Goal: Book appointment/travel/reservation

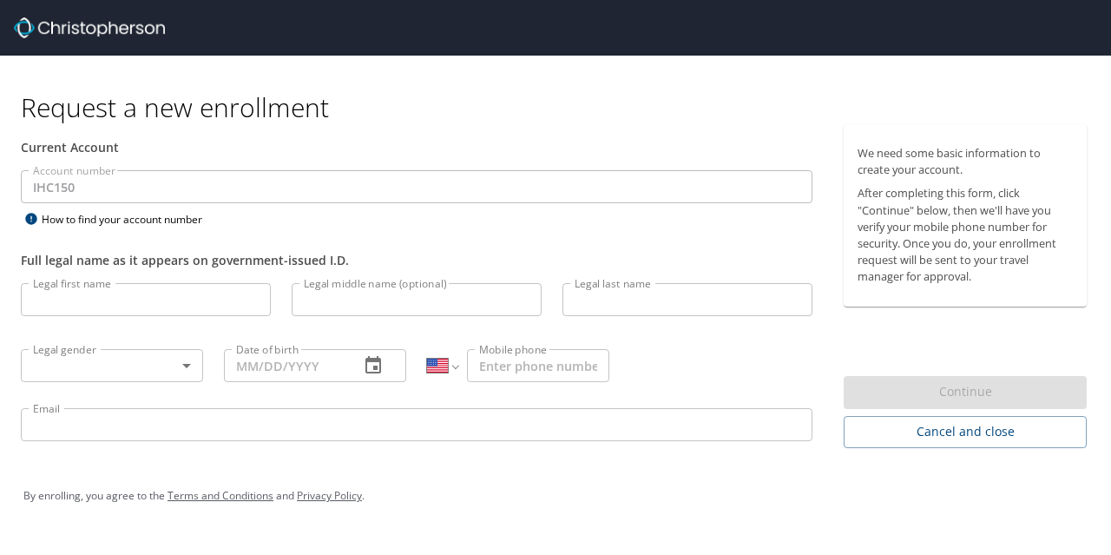
select select "US"
click at [136, 309] on input "Legal first name" at bounding box center [146, 299] width 250 height 33
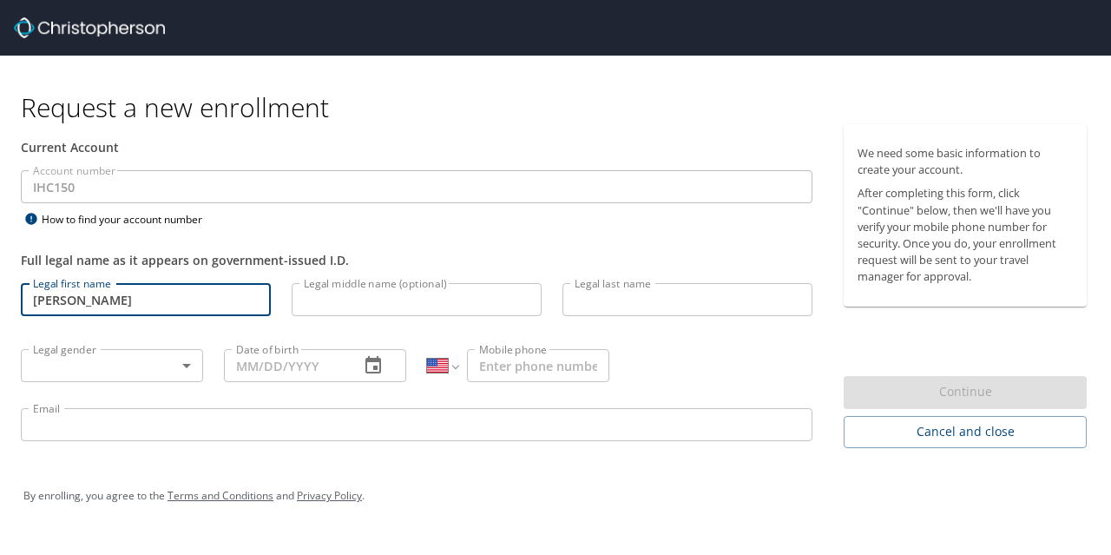
type input "[PERSON_NAME]"
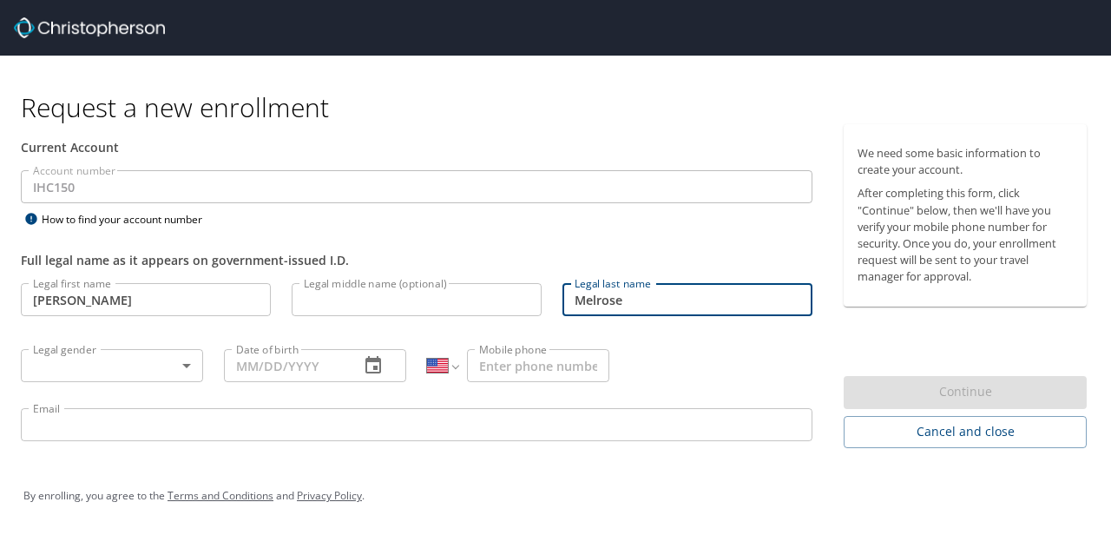
type input "Melrose"
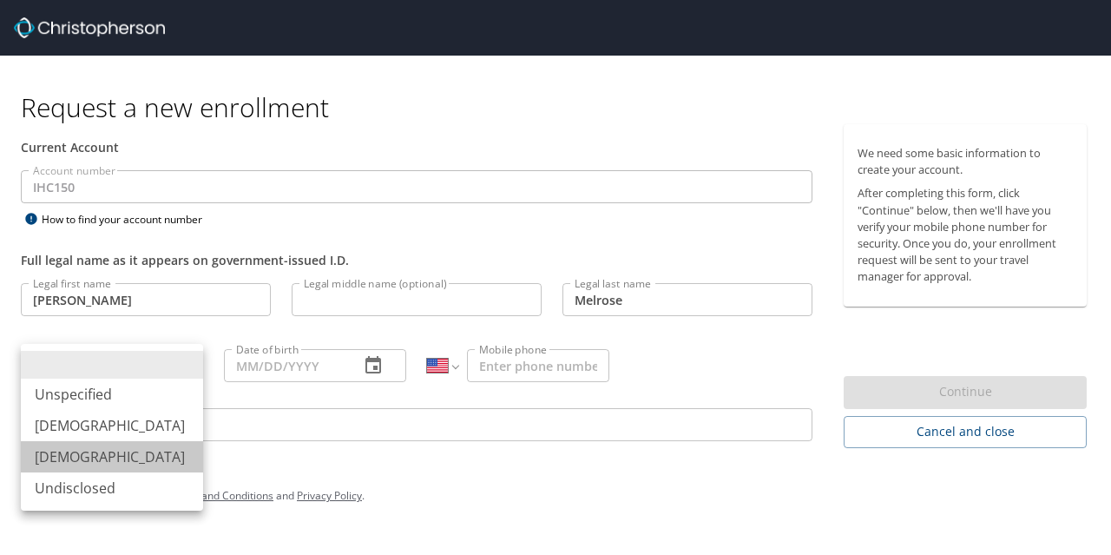
click at [80, 463] on li "[DEMOGRAPHIC_DATA]" at bounding box center [112, 456] width 182 height 31
type input "[DEMOGRAPHIC_DATA]"
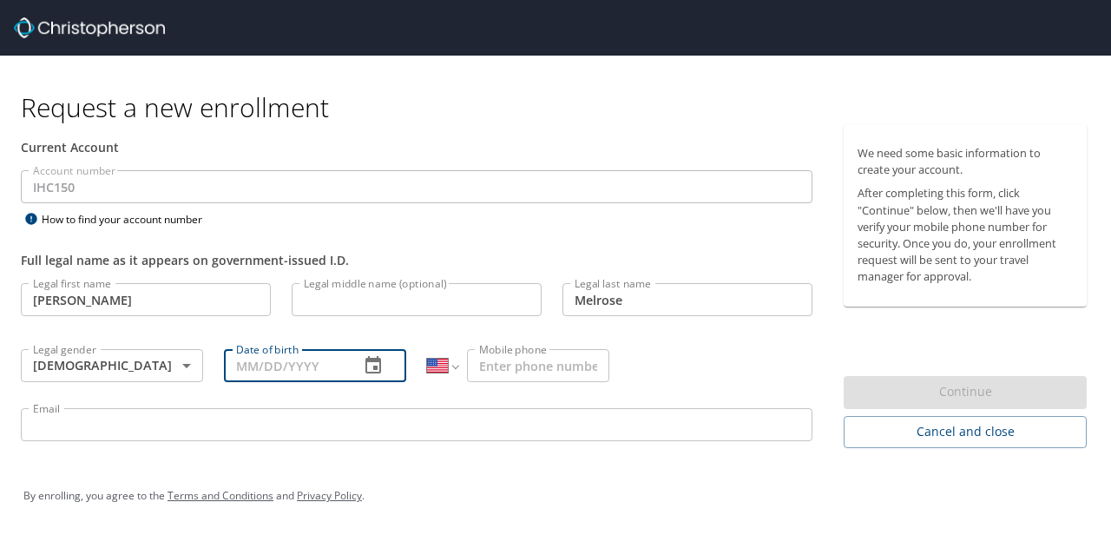
click at [252, 363] on input "Date of birth" at bounding box center [285, 365] width 122 height 33
type input "[DATE]"
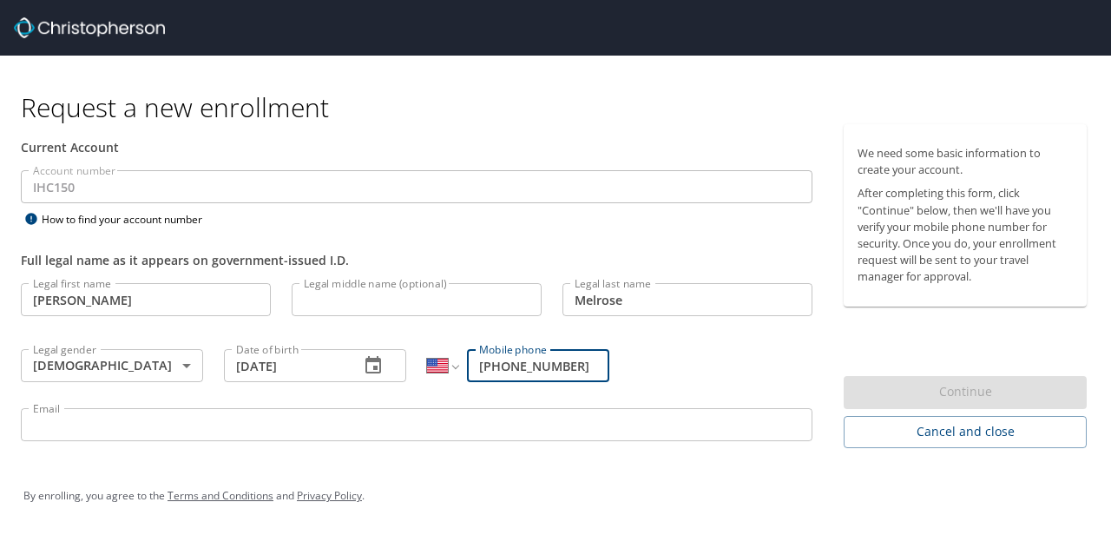
type input "[PHONE_NUMBER]"
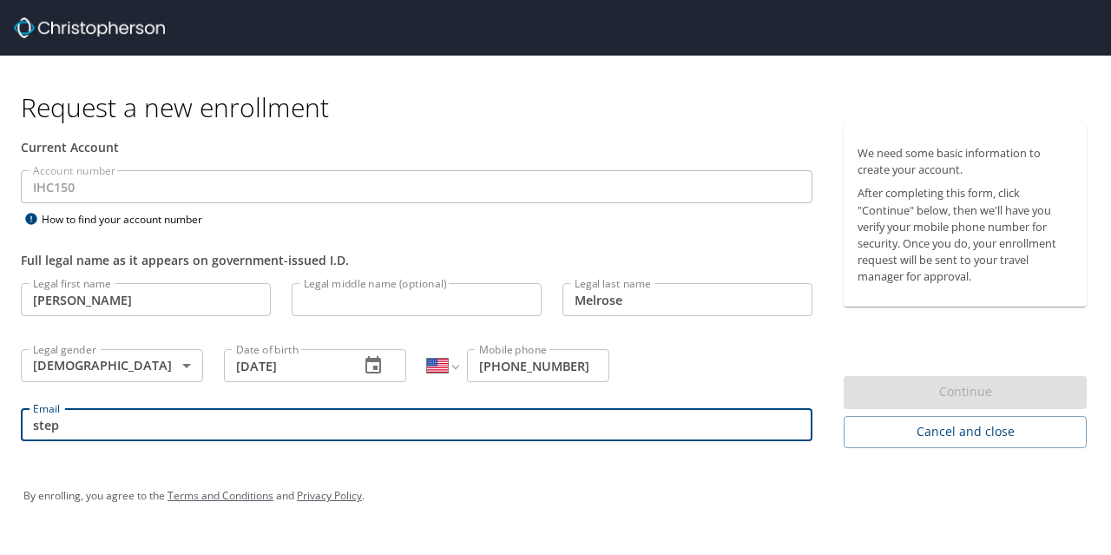
type input "stephanie.melrose@imail.org"
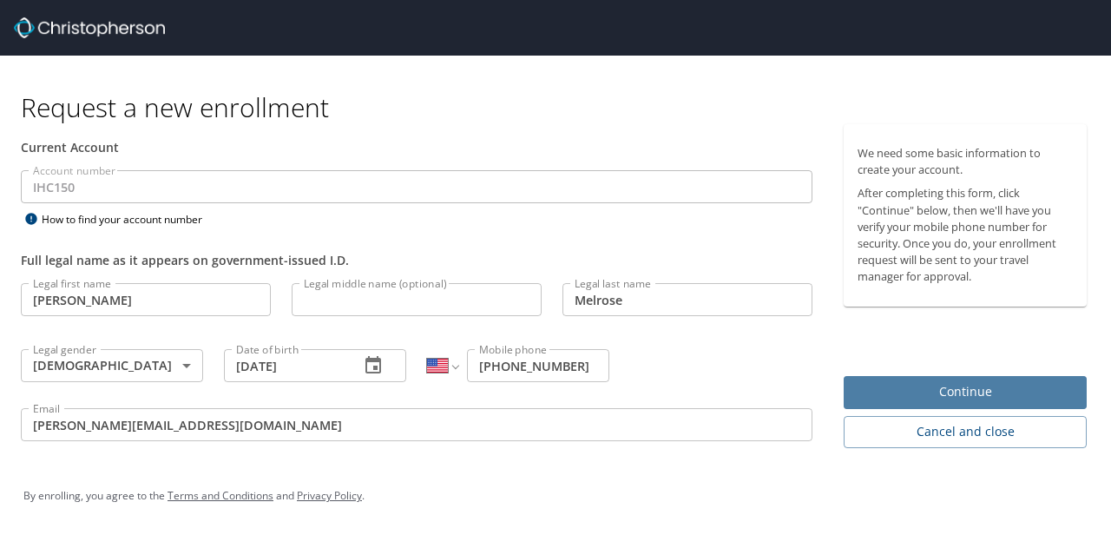
click at [986, 388] on span "Continue" at bounding box center [965, 392] width 215 height 22
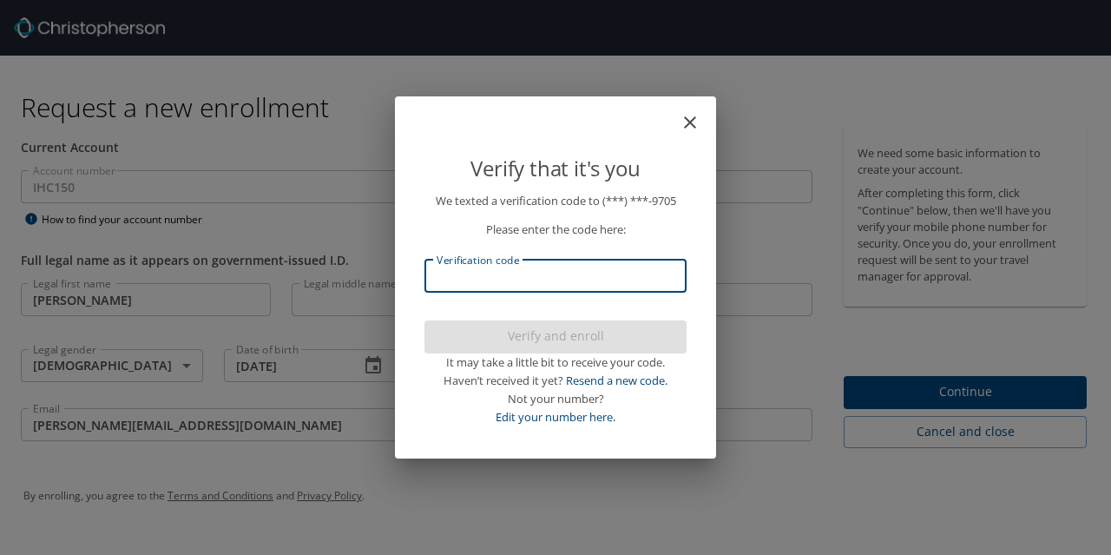
click at [524, 284] on input "Verification code" at bounding box center [556, 276] width 262 height 33
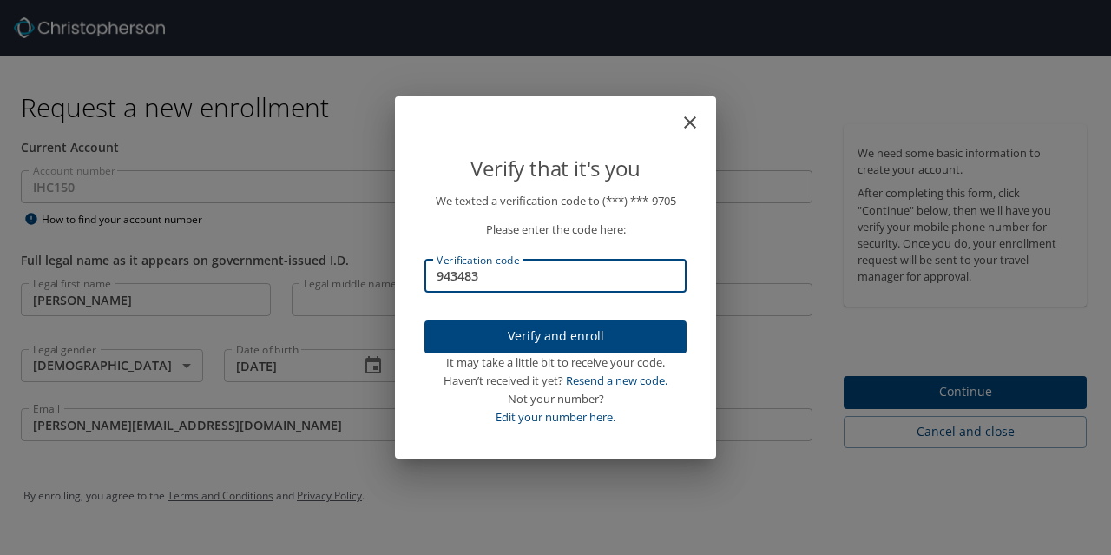
type input "943483"
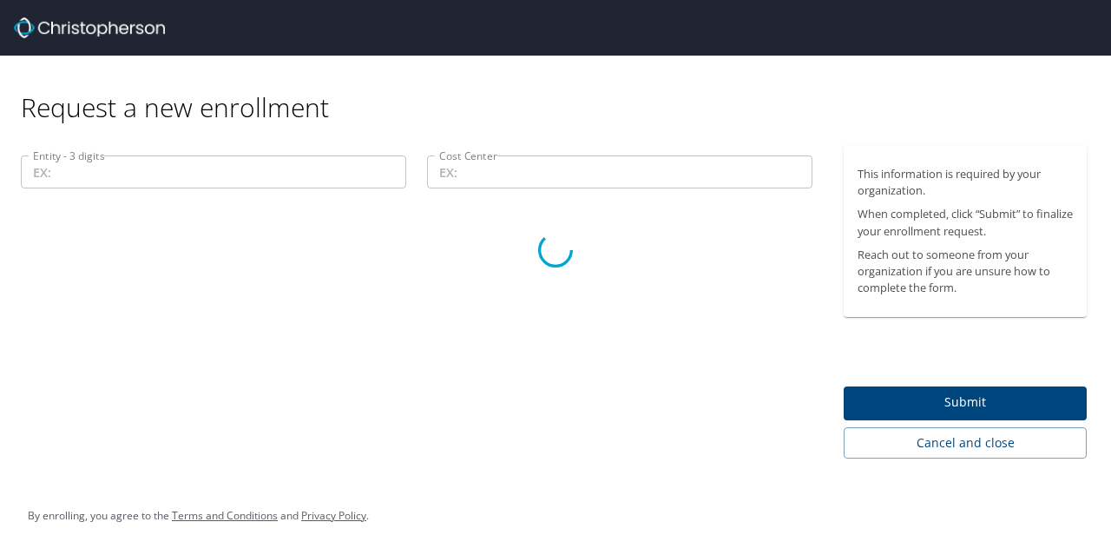
click at [66, 164] on div at bounding box center [555, 249] width 1111 height 610
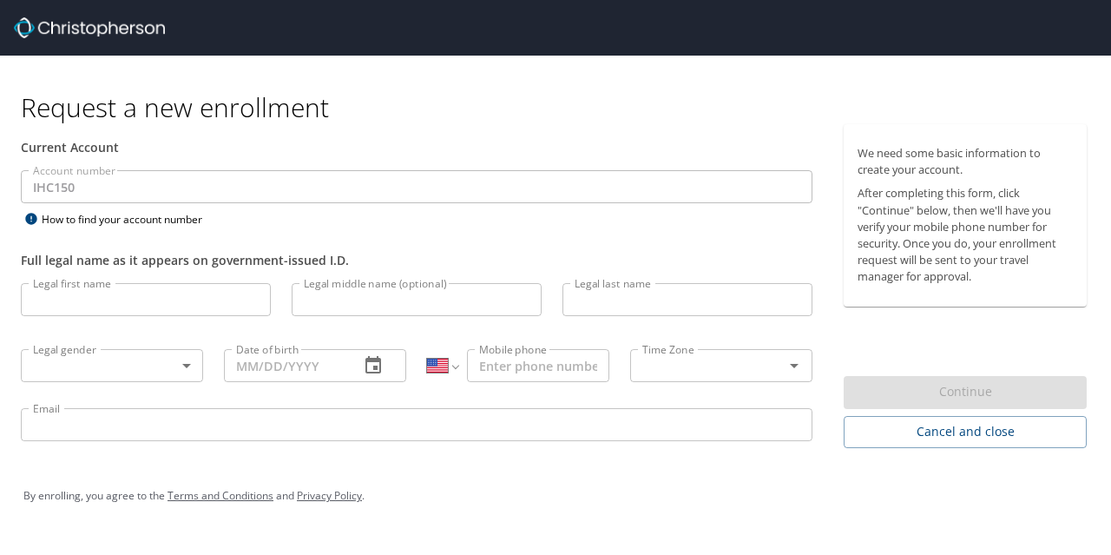
select select "US"
click at [174, 292] on input "Legal first name" at bounding box center [146, 299] width 250 height 33
type input "[PERSON_NAME]"
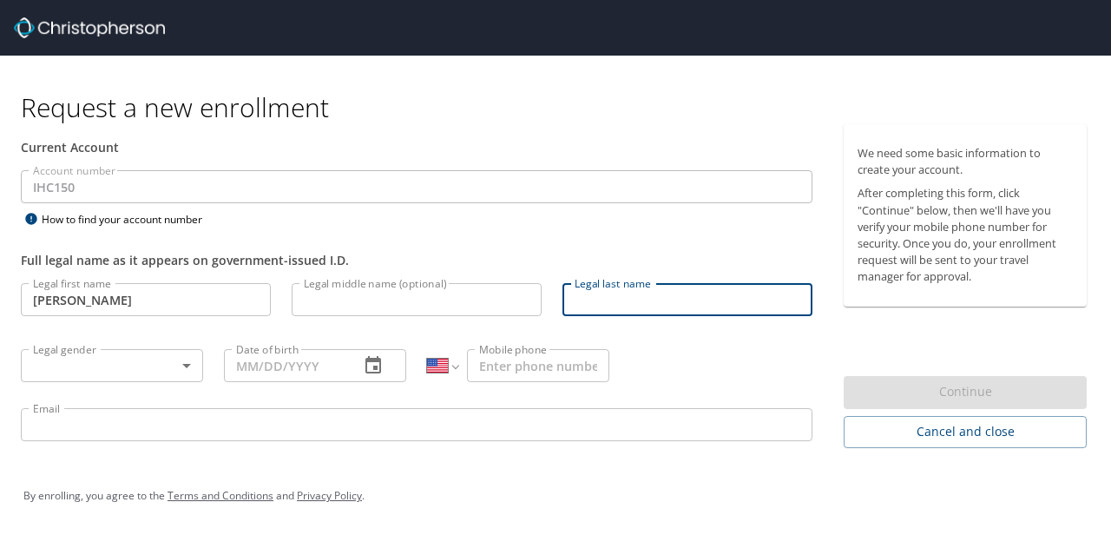
click at [655, 312] on input "Legal last name" at bounding box center [688, 299] width 250 height 33
type input "Melrose"
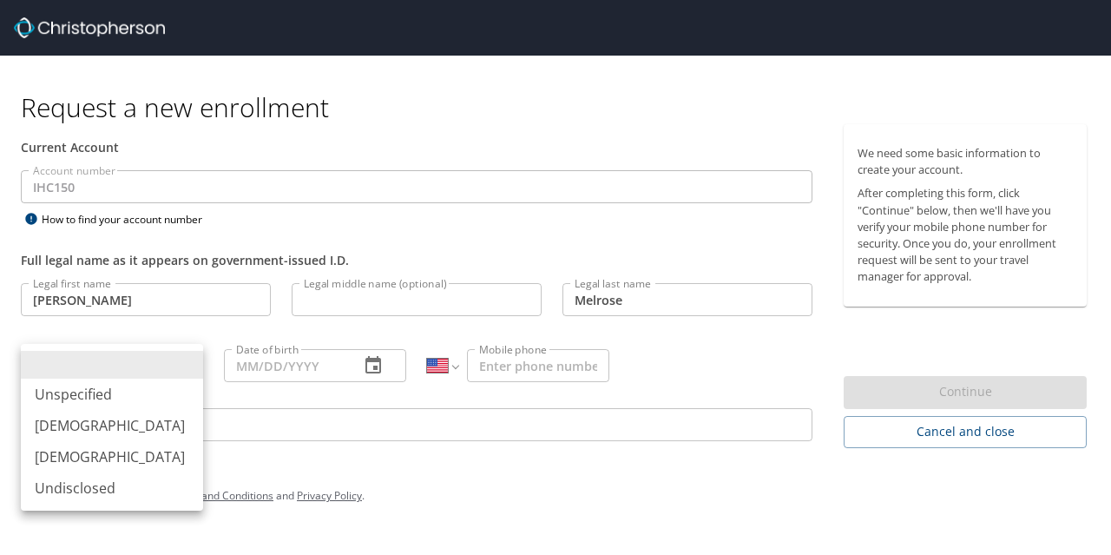
click at [155, 364] on body "Request a new enrollment Current Account Account number IHC150 Account number H…" at bounding box center [555, 277] width 1111 height 555
click at [147, 448] on li "Female" at bounding box center [112, 456] width 182 height 31
type input "Female"
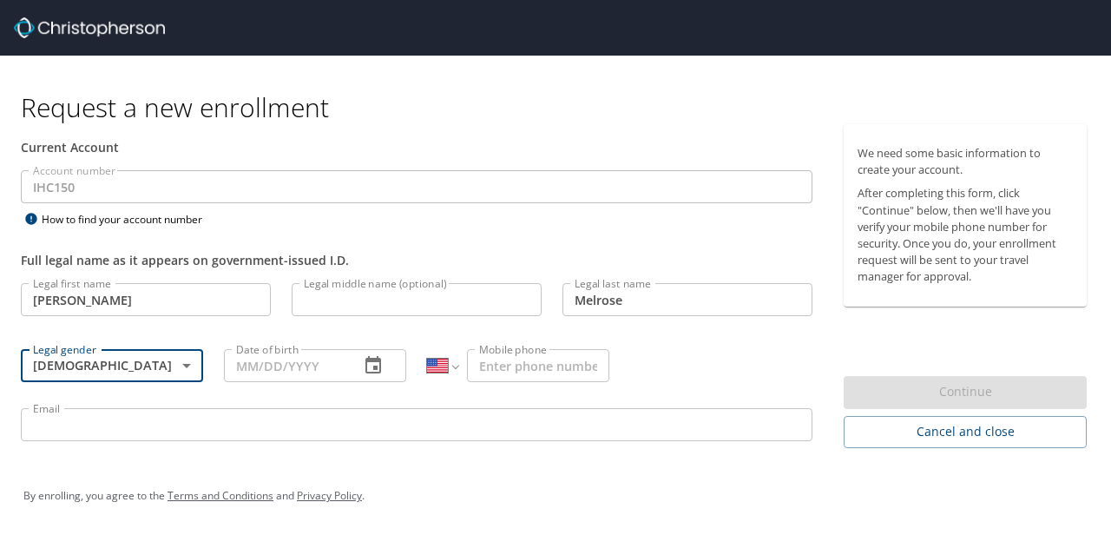
click at [245, 369] on input "Date of birth" at bounding box center [285, 365] width 122 height 33
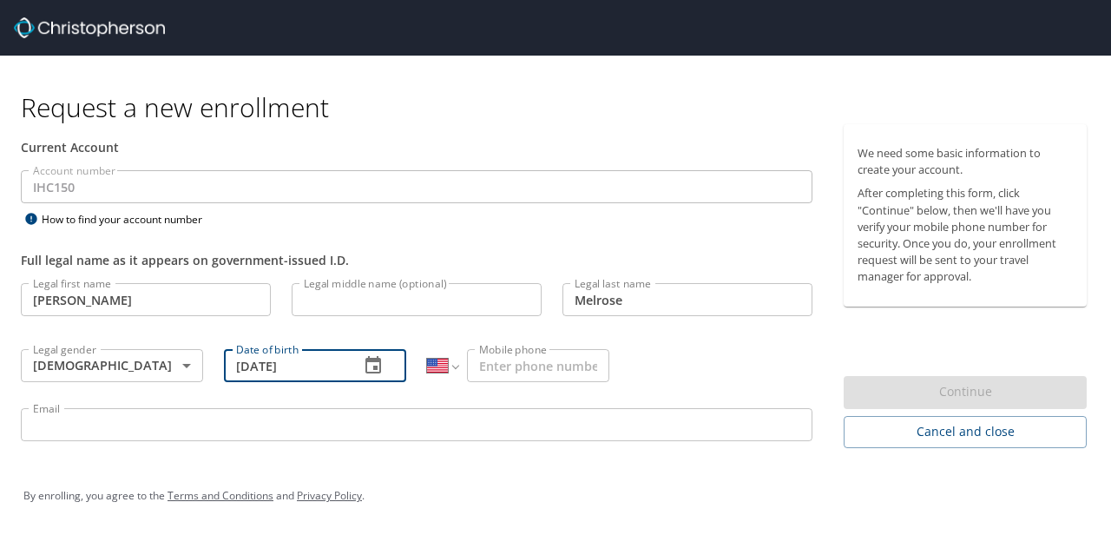
type input "11/22/1997"
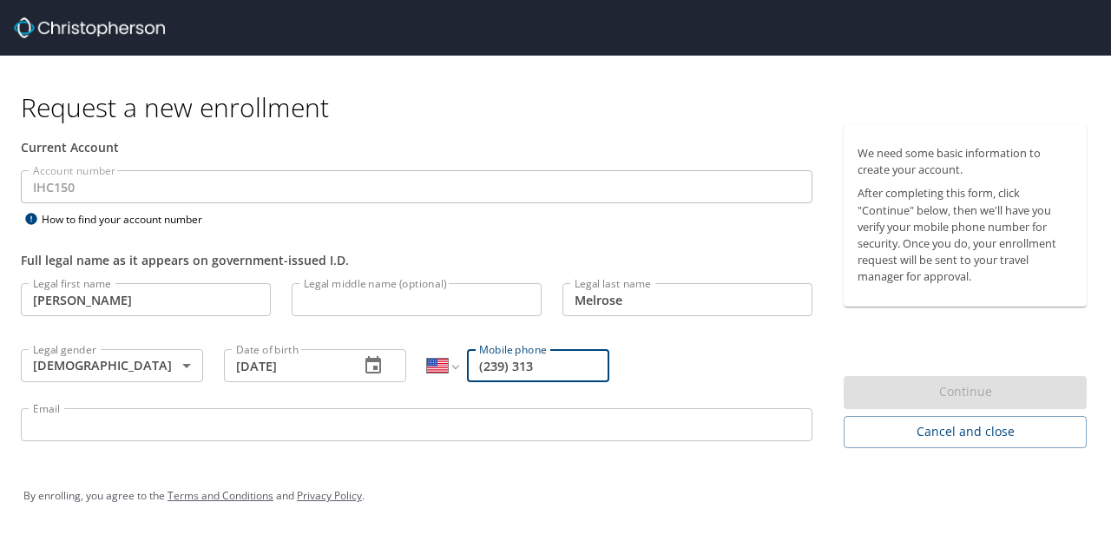
type input "(239) 313-9705"
click at [519, 425] on input "Email" at bounding box center [417, 424] width 792 height 33
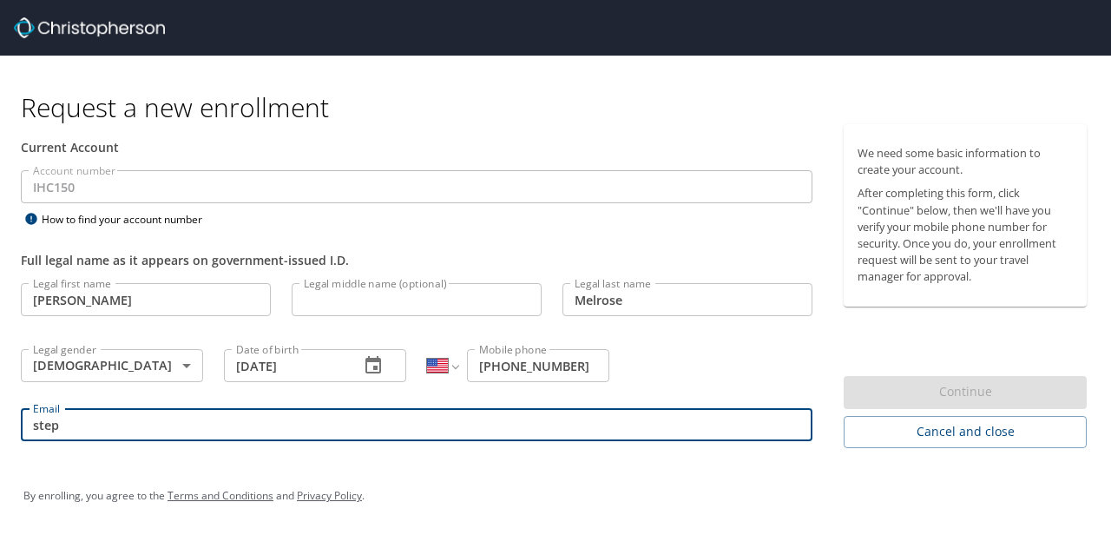
type input "stephanie.melrose@imail.org"
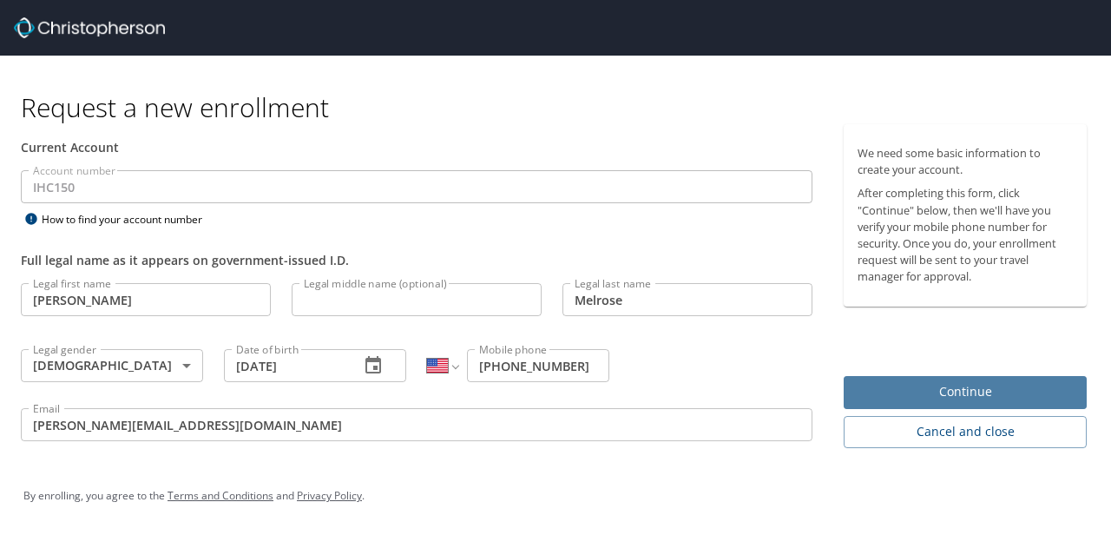
click at [1014, 388] on span "Continue" at bounding box center [965, 392] width 215 height 22
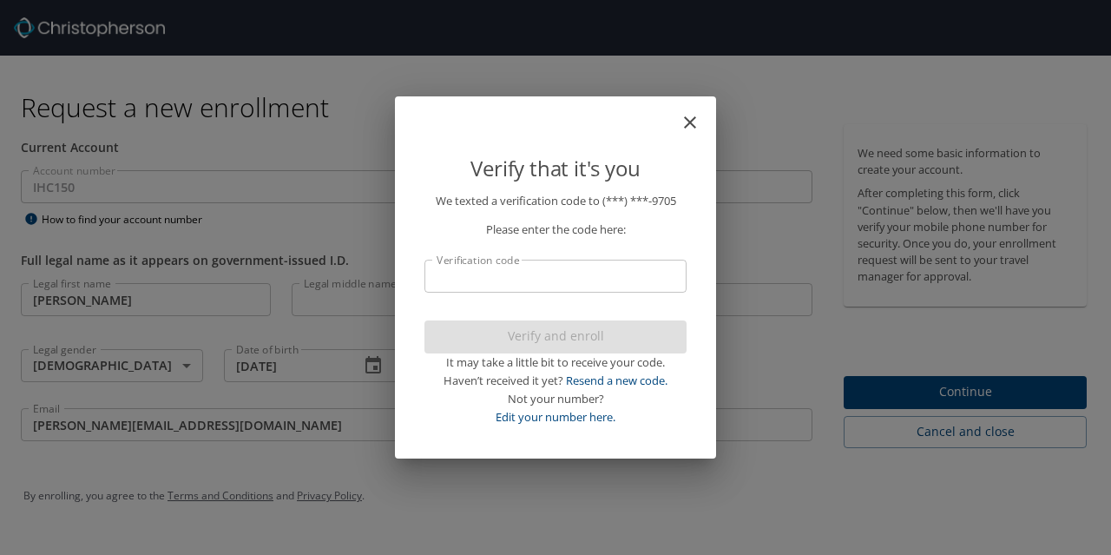
click at [511, 285] on input "Verification code" at bounding box center [556, 276] width 262 height 33
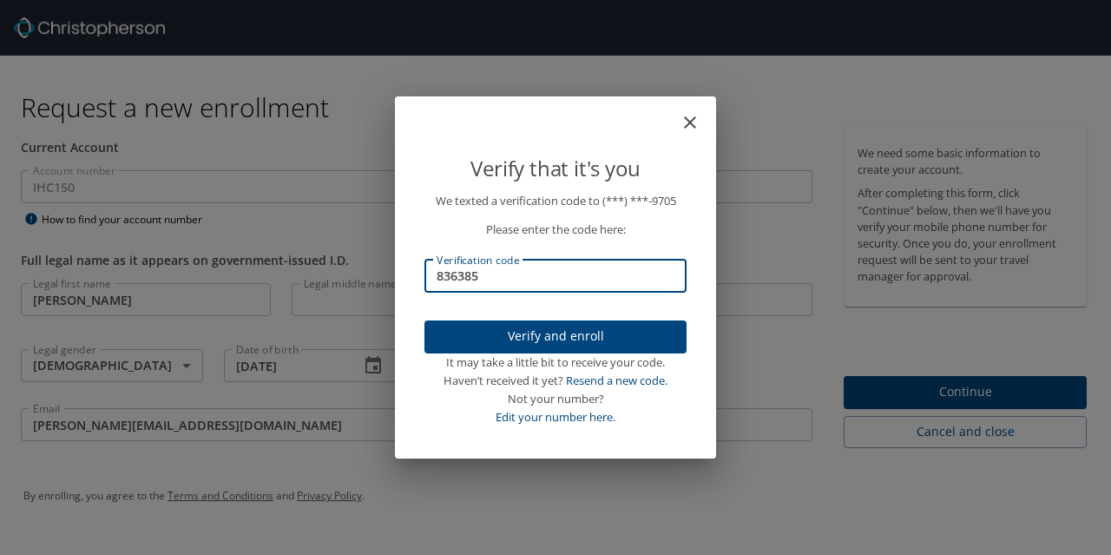
type input "836385"
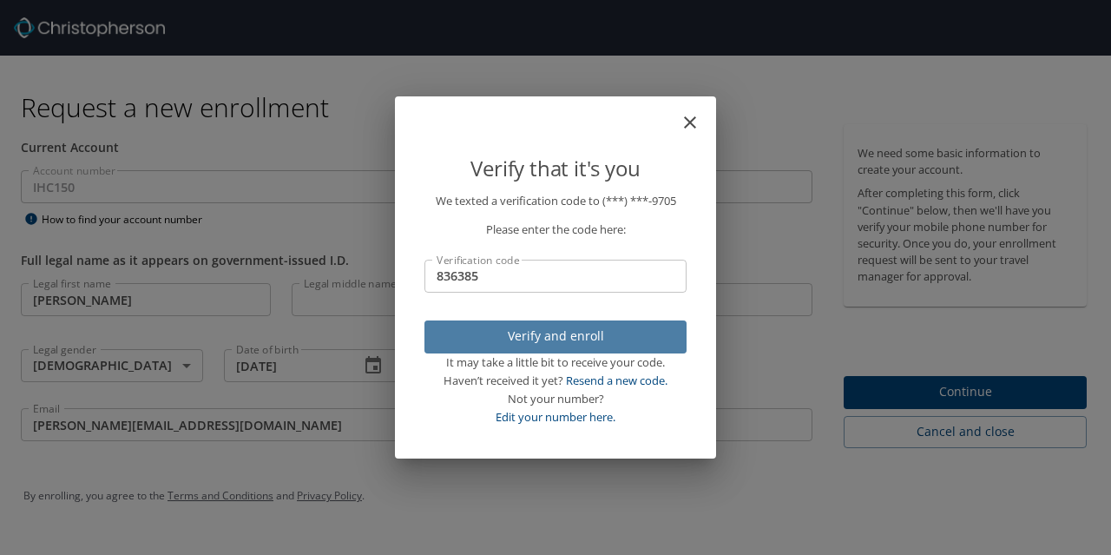
click at [500, 334] on span "Verify and enroll" at bounding box center [555, 337] width 234 height 22
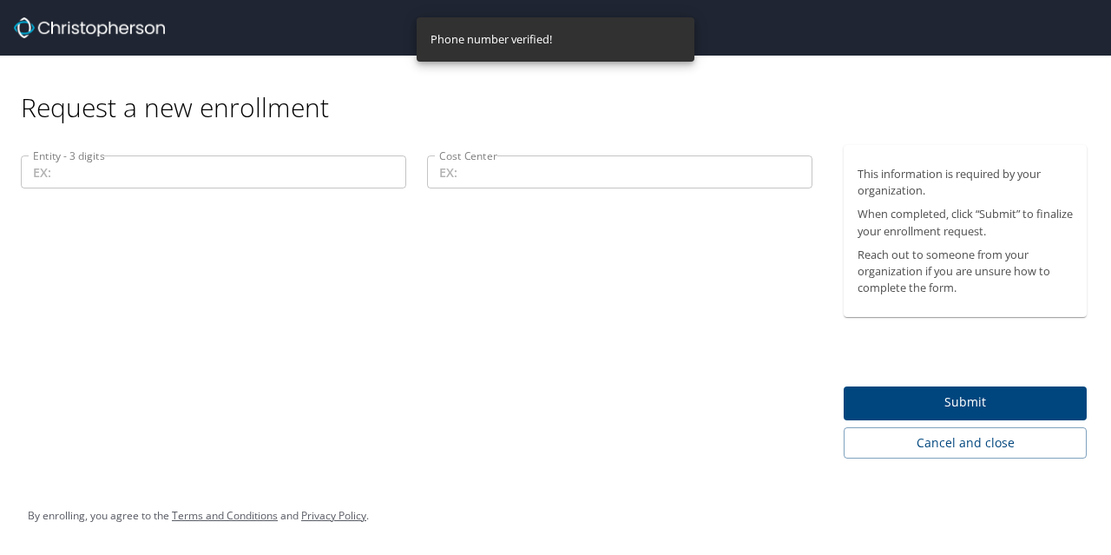
click at [284, 170] on input "Entity - 3 digits" at bounding box center [213, 171] width 385 height 33
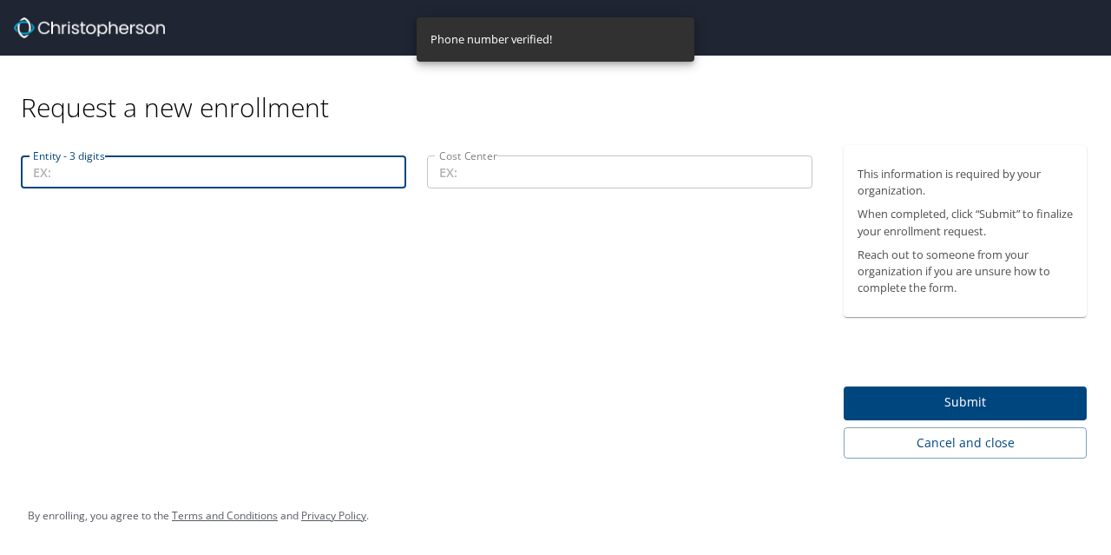
click at [527, 177] on input "Cost Center" at bounding box center [619, 171] width 385 height 33
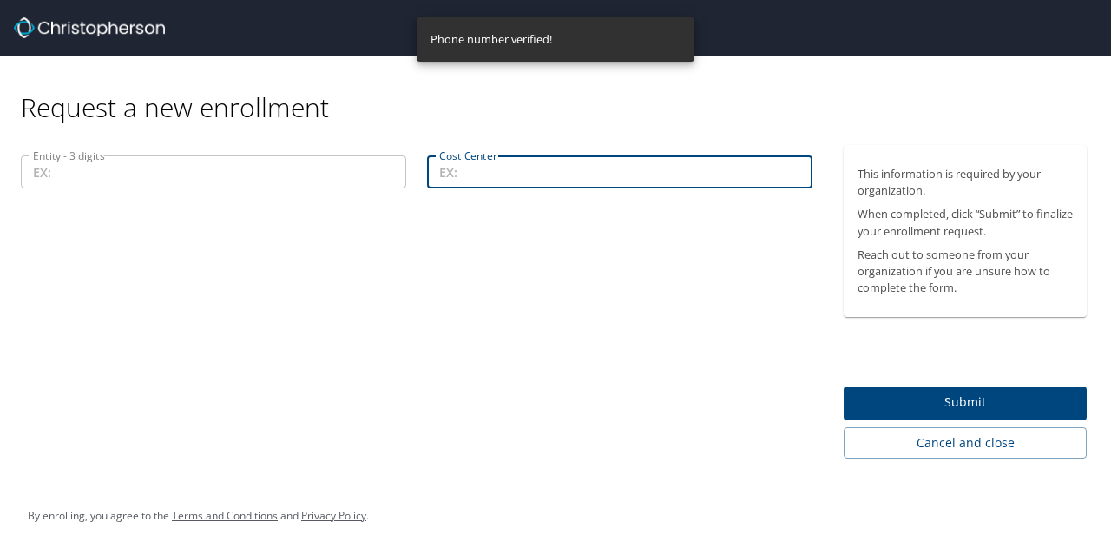
paste input "43000-40075 NV Medical Leadership Team"
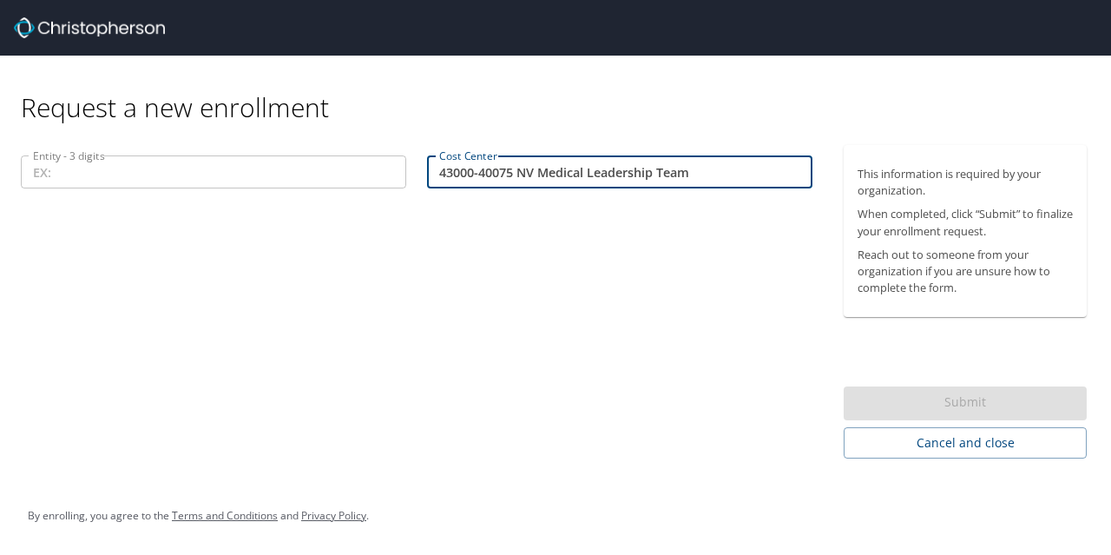
drag, startPoint x: 715, startPoint y: 168, endPoint x: 511, endPoint y: 187, distance: 204.0
click at [511, 187] on input "43000-40075 NV Medical Leadership Team" at bounding box center [619, 171] width 385 height 33
click at [458, 169] on input "43000-40075" at bounding box center [619, 171] width 385 height 33
click at [248, 161] on input "Entity - 3 digits" at bounding box center [213, 171] width 385 height 33
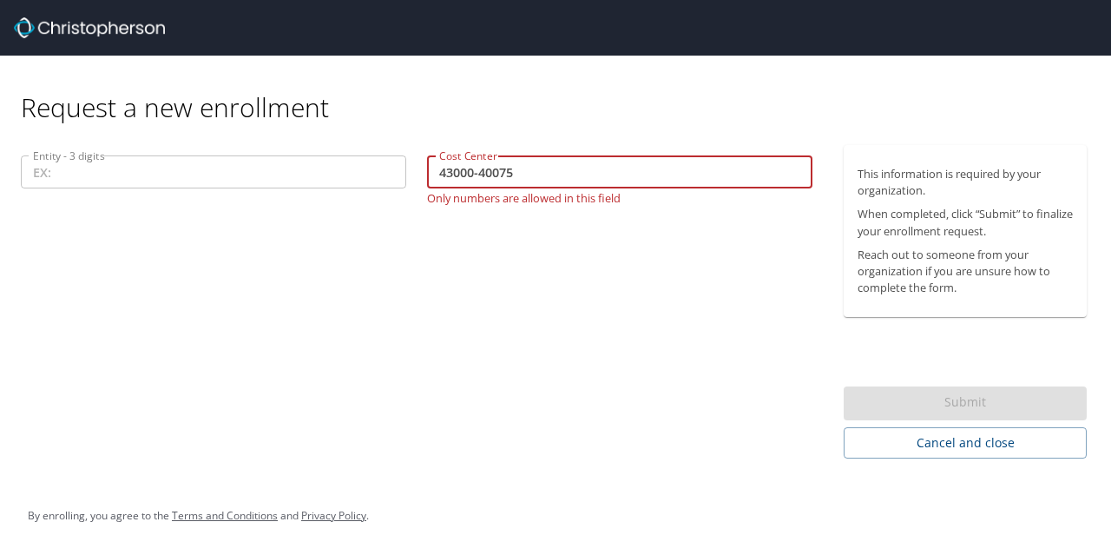
click at [481, 171] on input "43000-40075" at bounding box center [619, 171] width 385 height 33
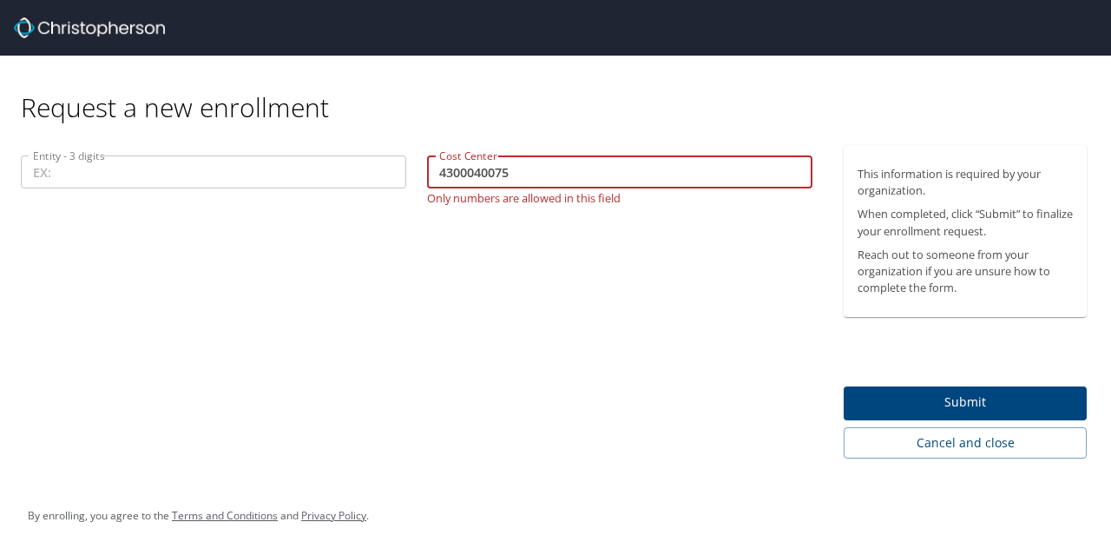
type input "4300040075"
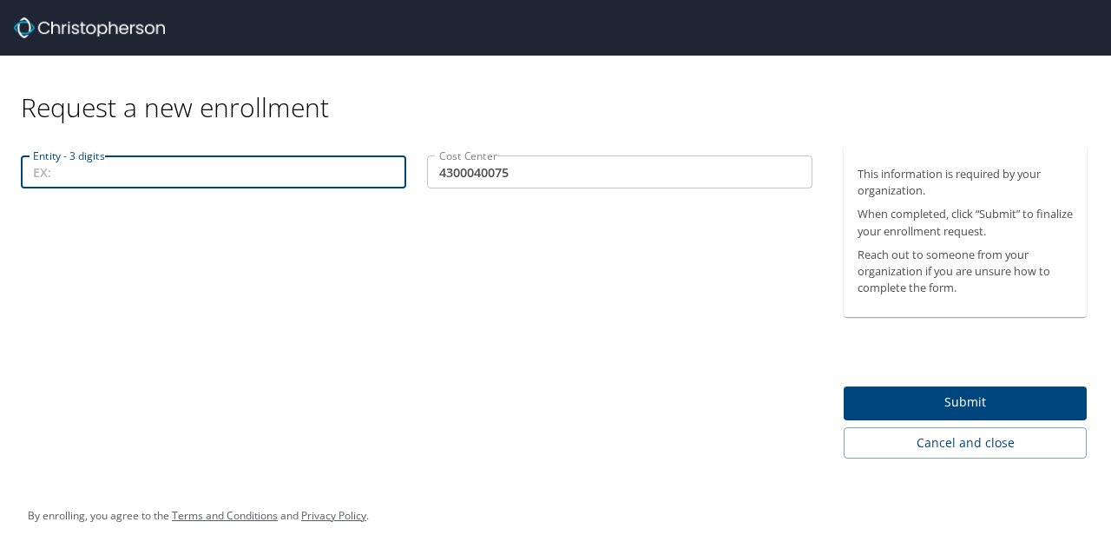
click at [284, 171] on input "Entity - 3 digits" at bounding box center [213, 171] width 385 height 33
paste input "43000-40075 NV Medical Leadership Team"
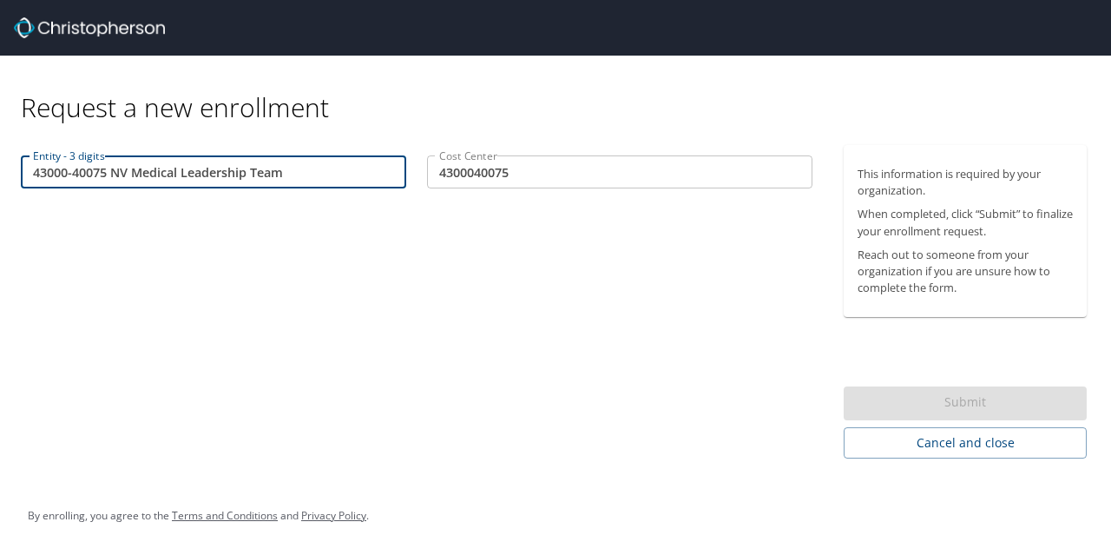
drag, startPoint x: 362, startPoint y: 172, endPoint x: 113, endPoint y: 171, distance: 249.2
click at [113, 171] on input "43000-40075 NV Medical Leadership Team" at bounding box center [213, 171] width 385 height 33
click at [29, 175] on input "43000-40075" at bounding box center [213, 171] width 385 height 33
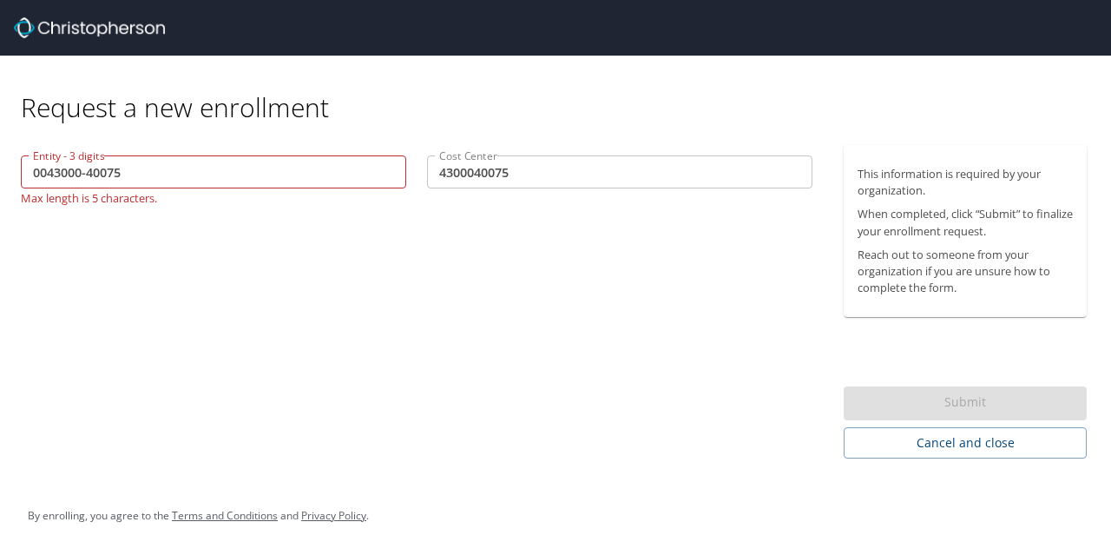
click at [243, 337] on div "Entity - 3 digits 0043000-40075 Entity - 3 digits Max length is 5 characters. C…" at bounding box center [416, 301] width 833 height 313
click at [86, 175] on input "0043000-40075" at bounding box center [213, 171] width 385 height 33
drag, startPoint x: 132, startPoint y: 173, endPoint x: 68, endPoint y: 175, distance: 64.3
click at [68, 175] on input "004300040075" at bounding box center [213, 171] width 385 height 33
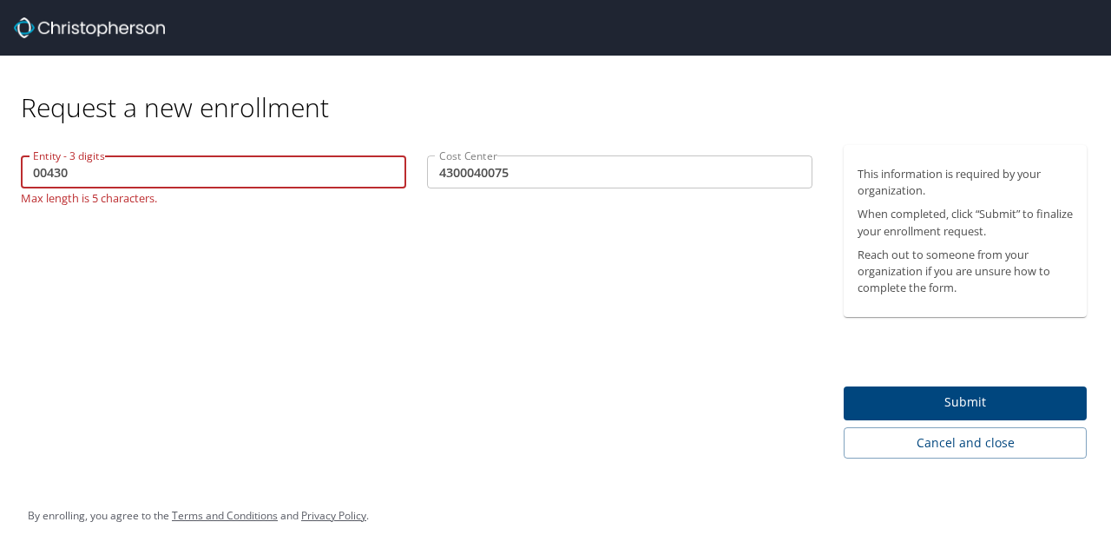
type input "00430"
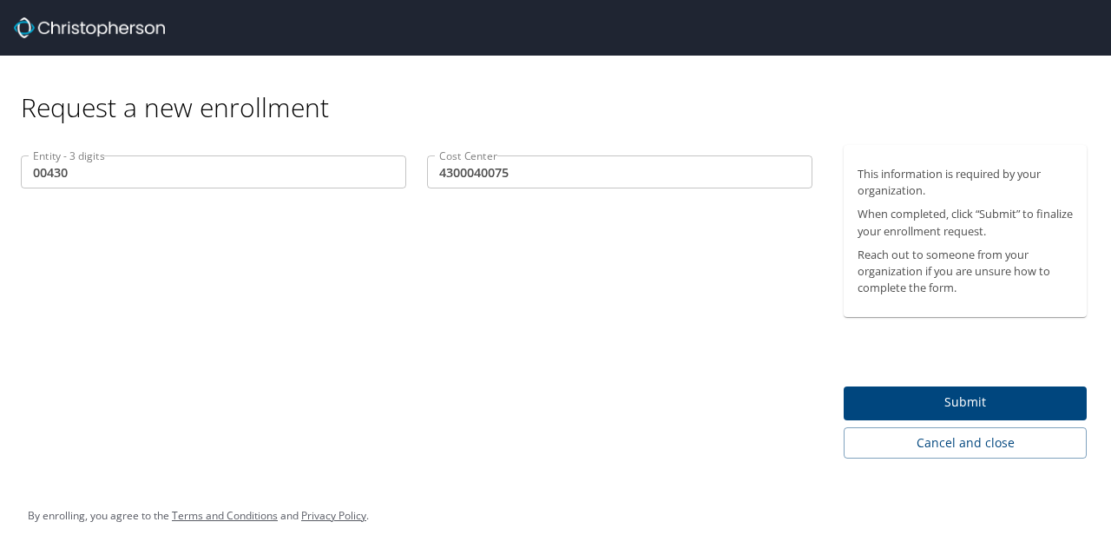
click at [352, 378] on div "Entity - 3 digits 00430 Entity - 3 digits Cost Center 4300040075 Cost Center" at bounding box center [416, 301] width 833 height 313
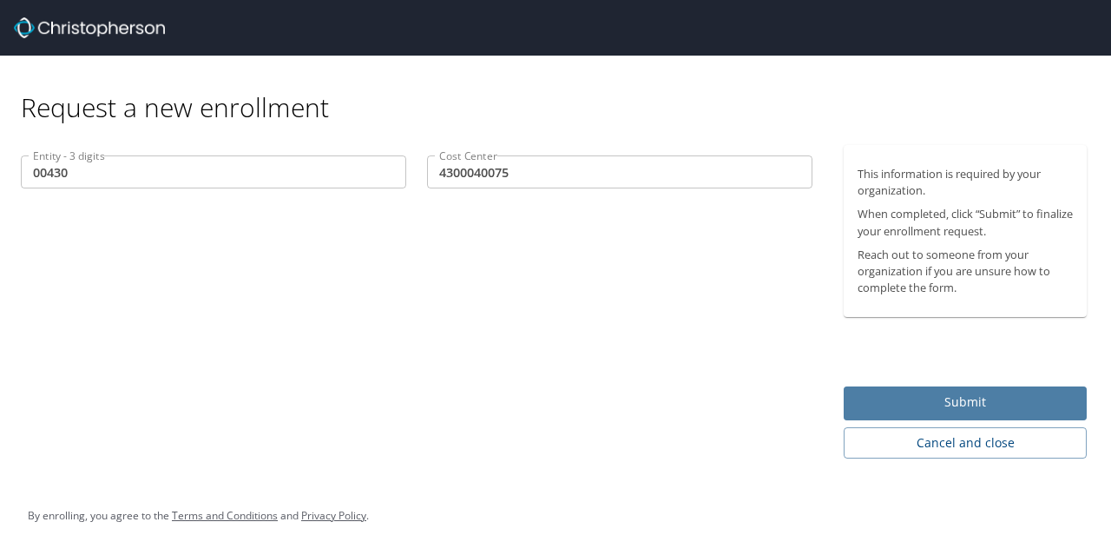
click at [890, 402] on span "Submit" at bounding box center [965, 403] width 215 height 22
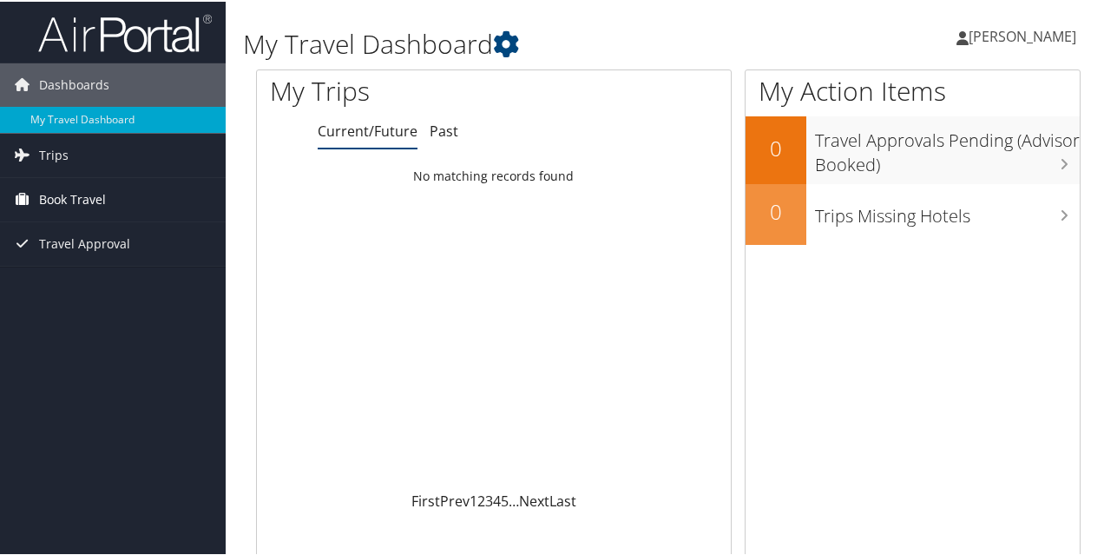
click at [101, 201] on span "Book Travel" at bounding box center [72, 197] width 67 height 43
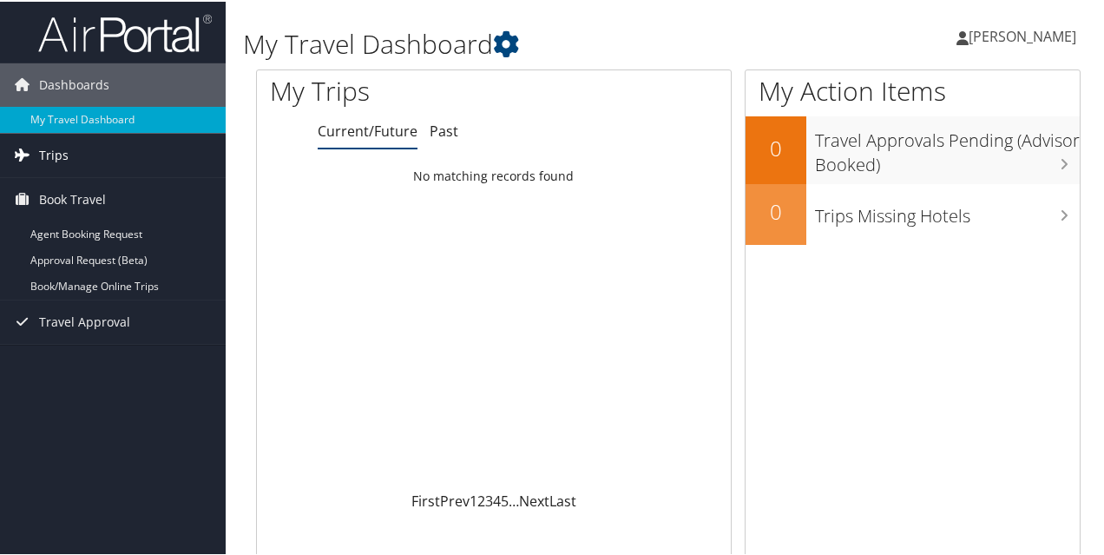
click at [76, 137] on link "Trips" at bounding box center [113, 153] width 226 height 43
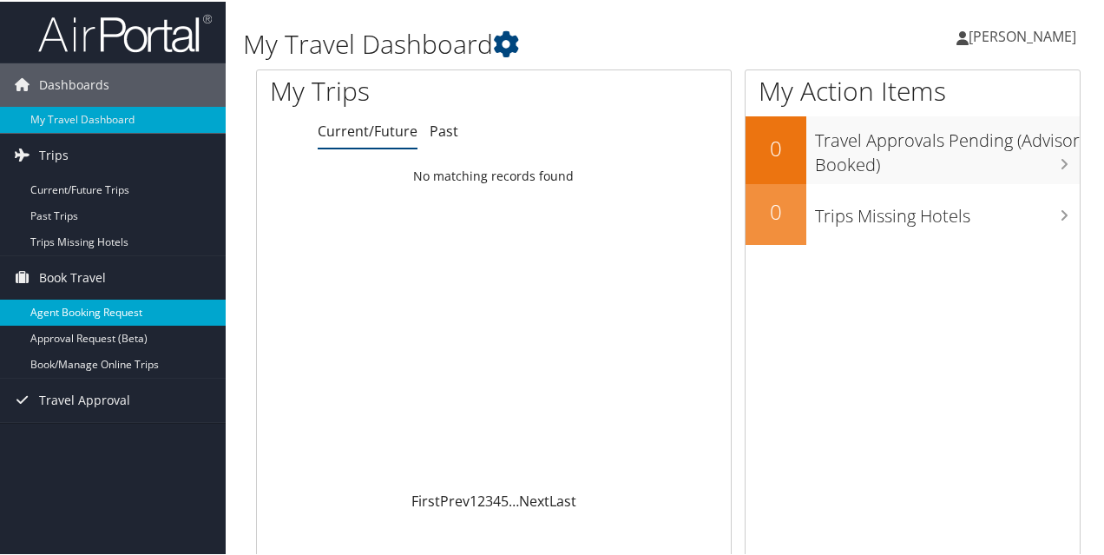
click at [108, 316] on link "Agent Booking Request" at bounding box center [113, 311] width 226 height 26
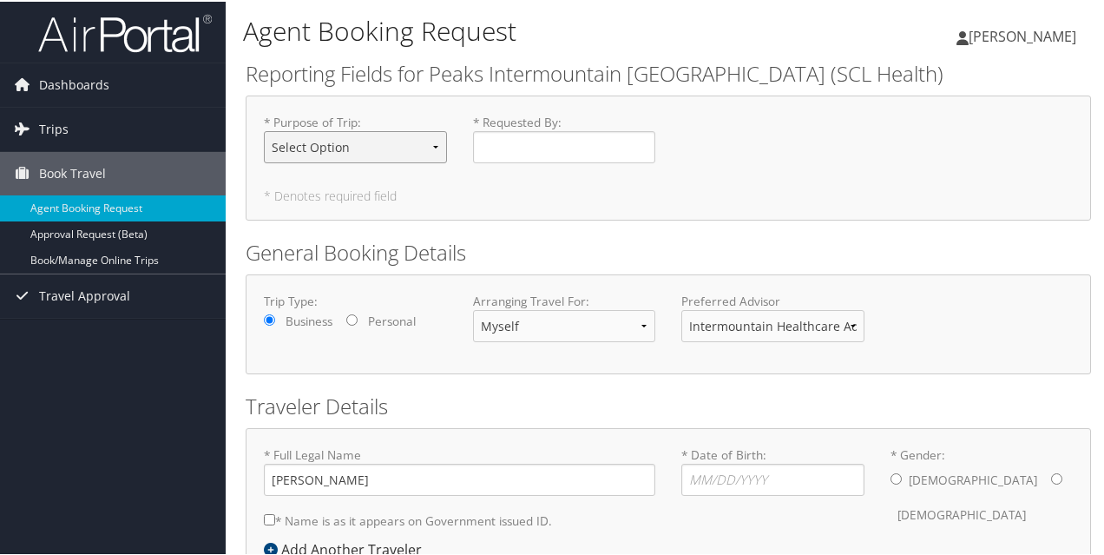
click at [332, 149] on select "Select Option 3rd Party Reimbursable Business CME Conf or Education Groups Pers…" at bounding box center [355, 145] width 183 height 32
select select "Business"
click at [264, 129] on select "Select Option 3rd Party Reimbursable Business CME Conf or Education Groups Pers…" at bounding box center [355, 145] width 183 height 32
click at [537, 143] on input "* Requested By : Required" at bounding box center [564, 145] width 183 height 32
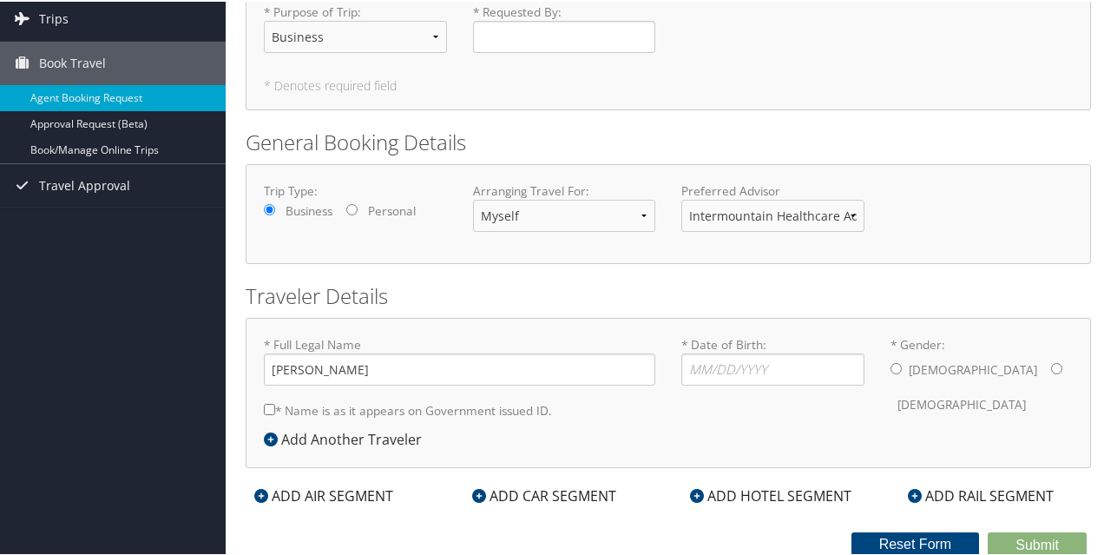
click at [726, 489] on div "ADD HOTEL SEGMENT" at bounding box center [771, 494] width 179 height 21
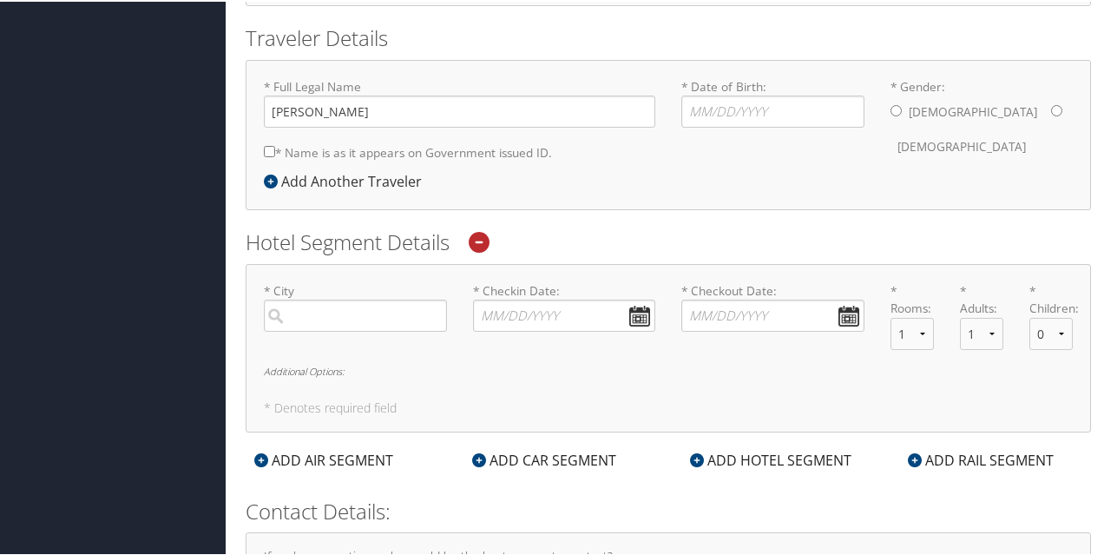
scroll to position [371, 0]
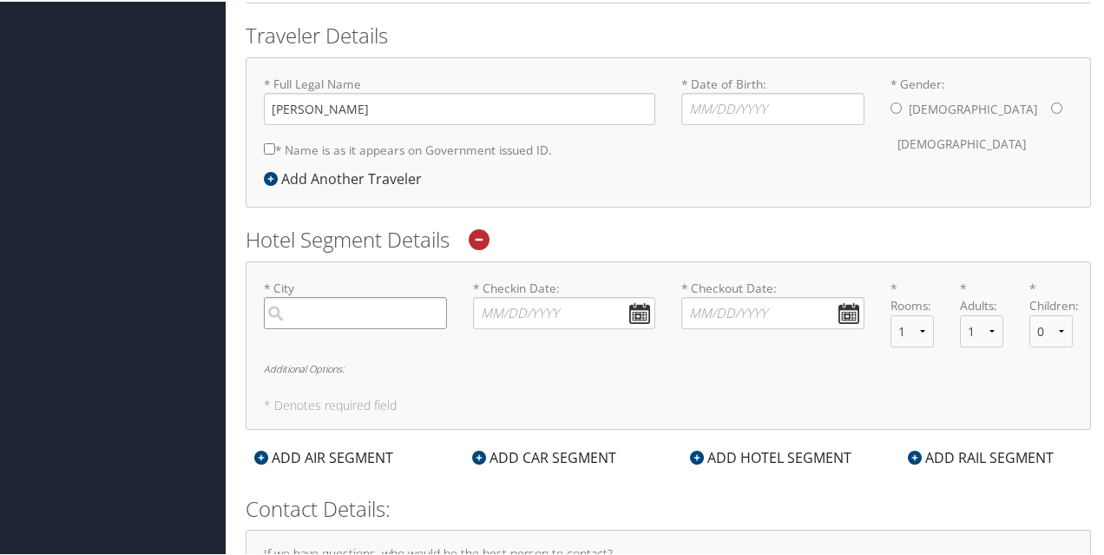
click at [398, 310] on input "search" at bounding box center [355, 311] width 183 height 32
type input "pahrump"
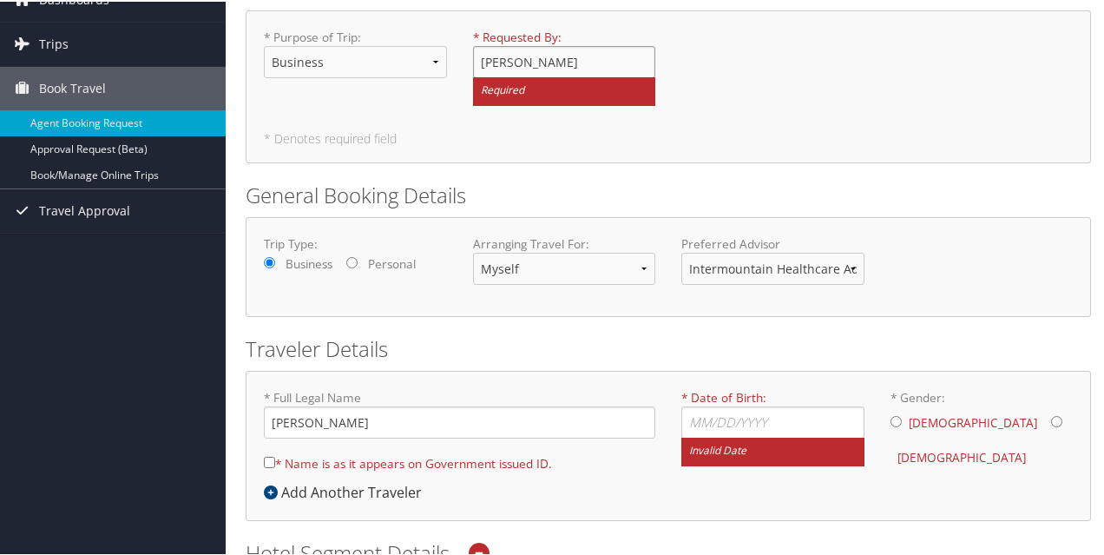
scroll to position [87, 0]
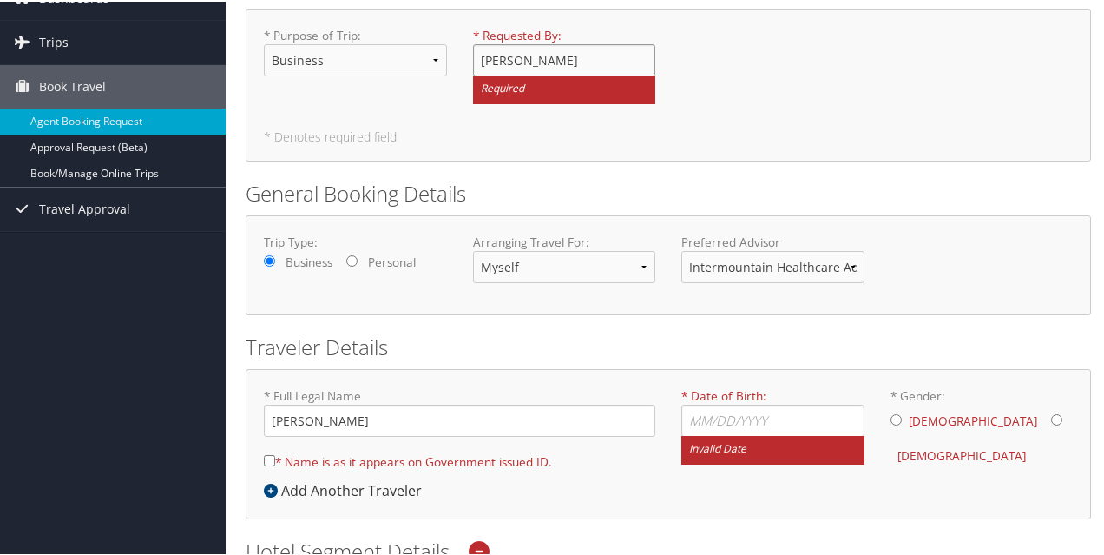
type input "[PERSON_NAME]"
click at [701, 414] on input "* Date of Birth: Invalid Date" at bounding box center [773, 419] width 183 height 32
type input "11/22/1997"
click at [951, 410] on div "Male Female" at bounding box center [982, 437] width 183 height 68
click at [1051, 418] on input "* Gender: Male Female" at bounding box center [1056, 417] width 11 height 11
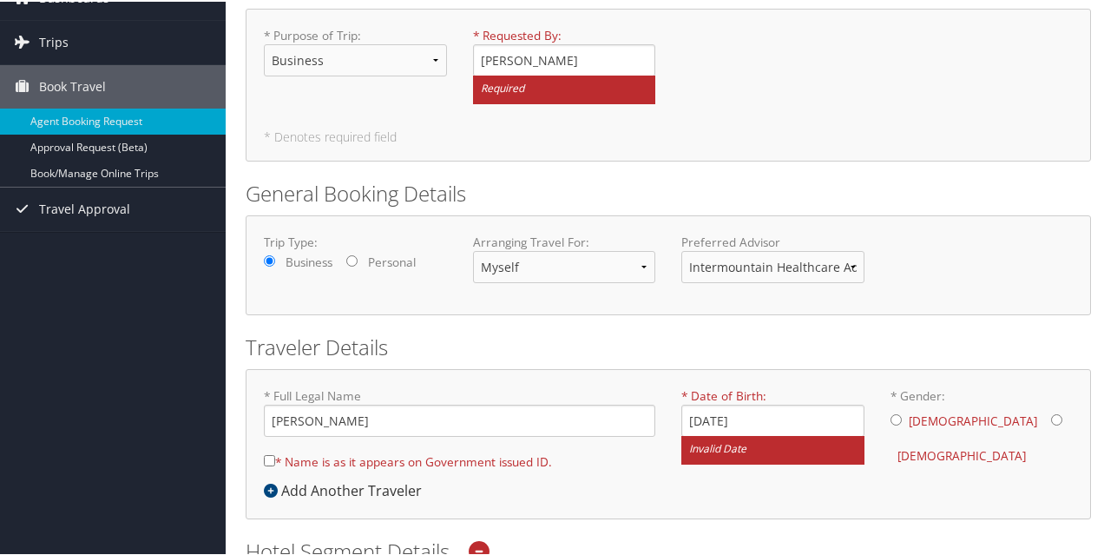
radio input "true"
click at [898, 470] on div "* Full Legal Name Stephanie Melrose * Name is as it appears on Government issue…" at bounding box center [668, 431] width 835 height 93
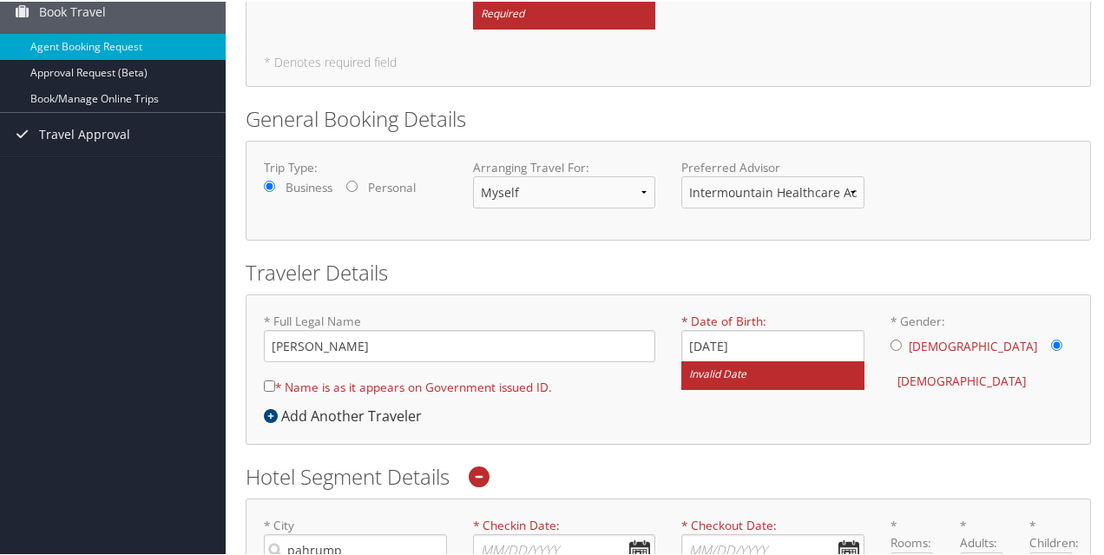
scroll to position [347, 0]
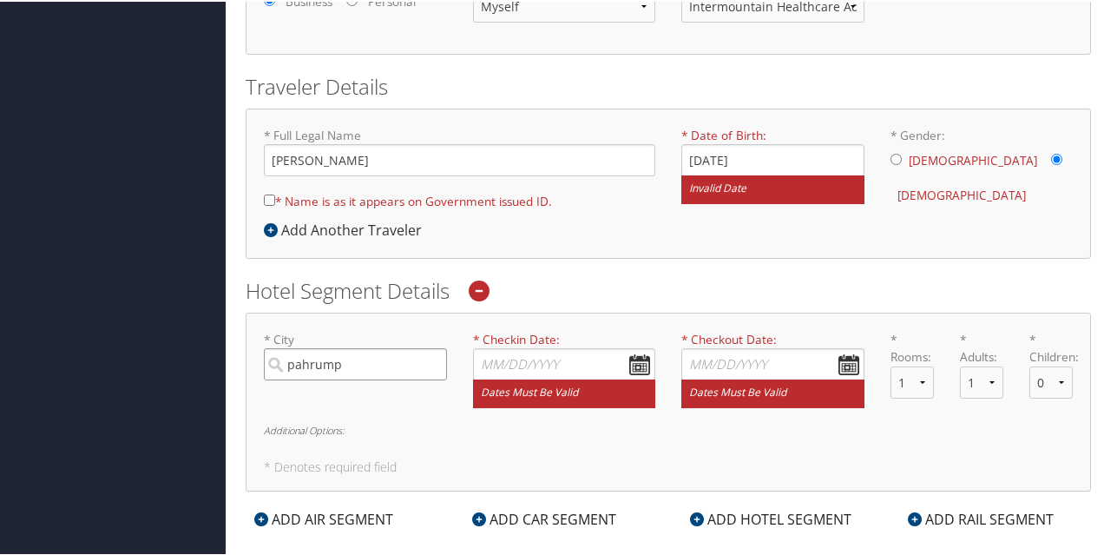
click at [412, 352] on input "pahrump" at bounding box center [355, 362] width 183 height 32
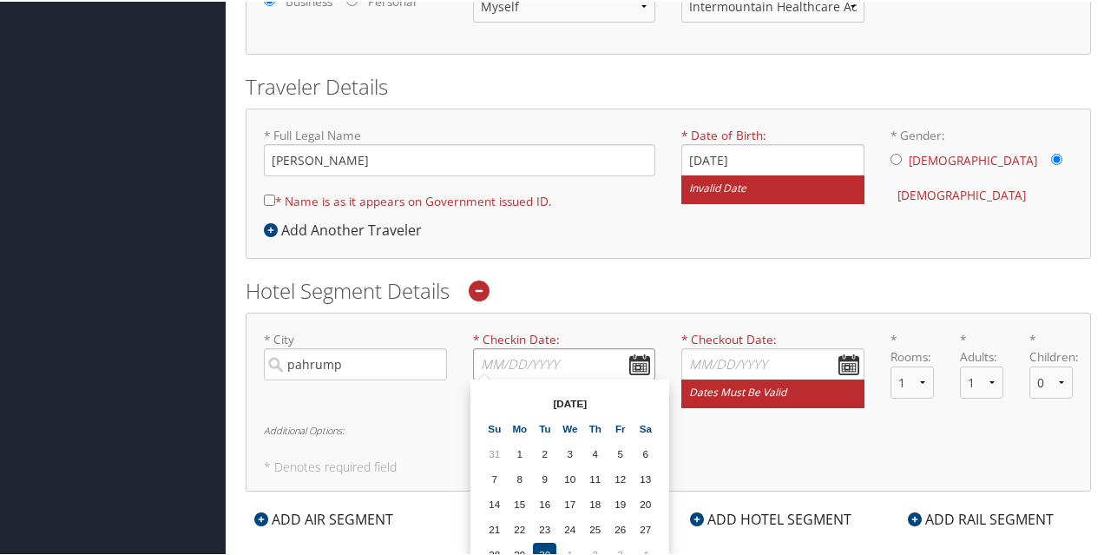
click at [642, 360] on input "* Checkin Date: Dates must be valid" at bounding box center [564, 362] width 183 height 32
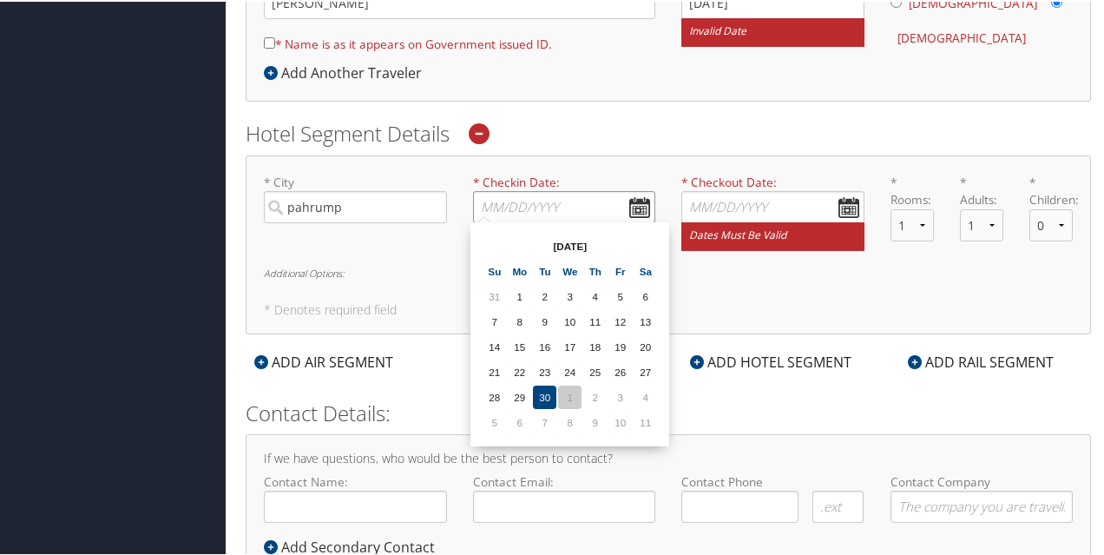
scroll to position [477, 0]
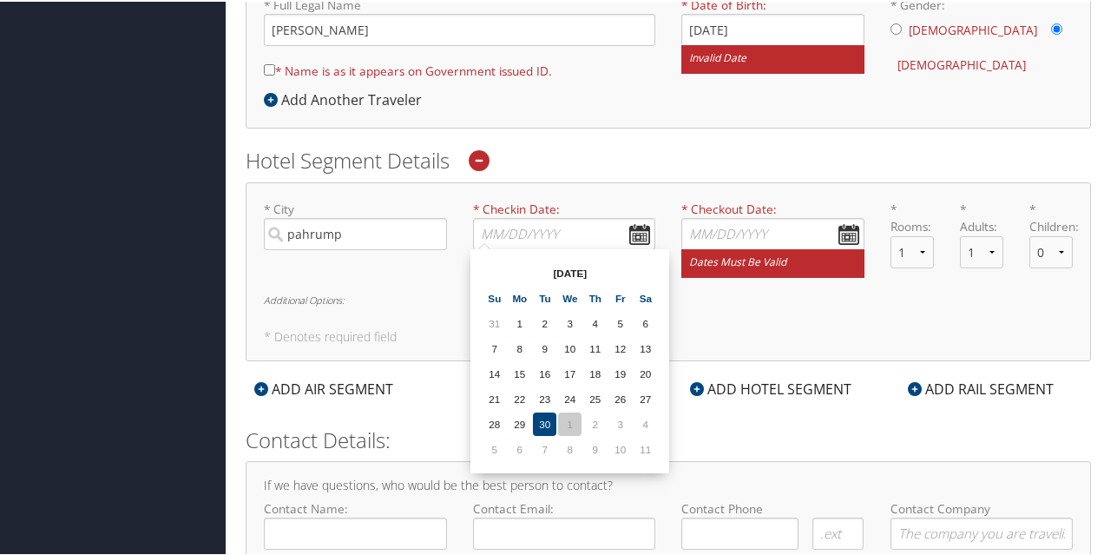
click at [570, 421] on td "1" at bounding box center [569, 422] width 23 height 23
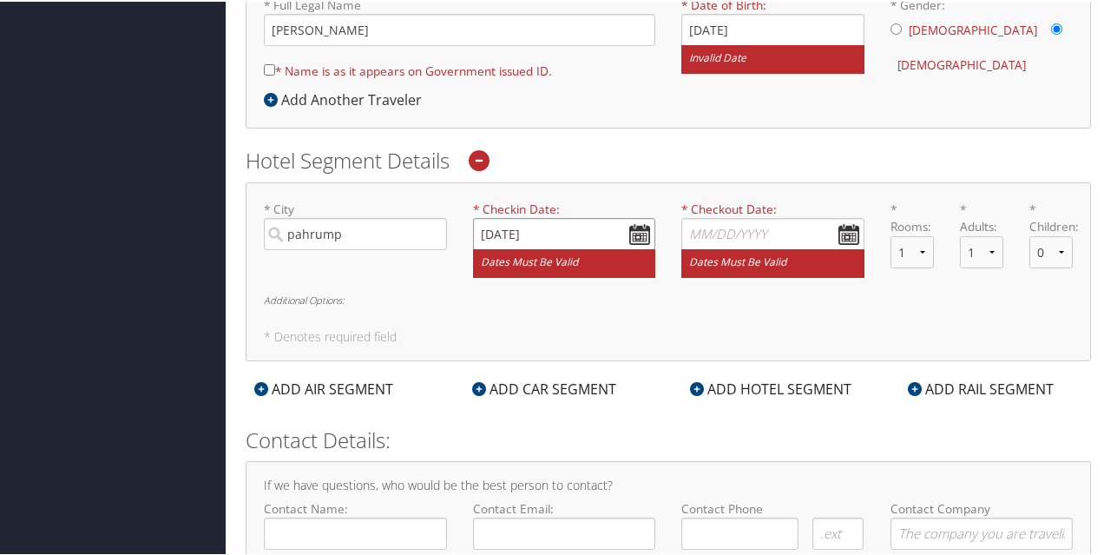
click at [636, 222] on input "10/01/2025" at bounding box center [564, 232] width 183 height 32
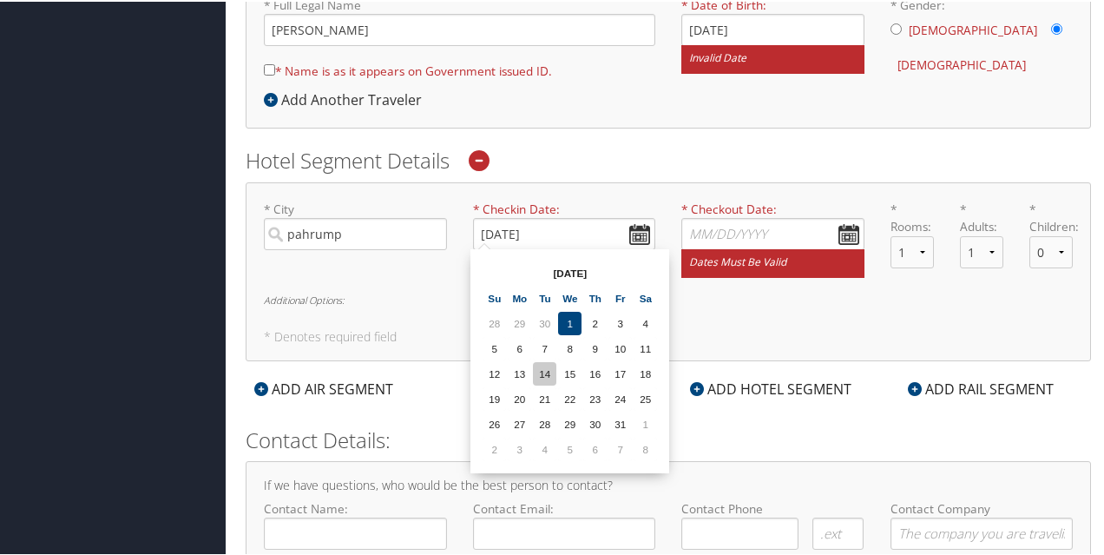
click at [540, 373] on td "14" at bounding box center [544, 371] width 23 height 23
type input "10/14/2025"
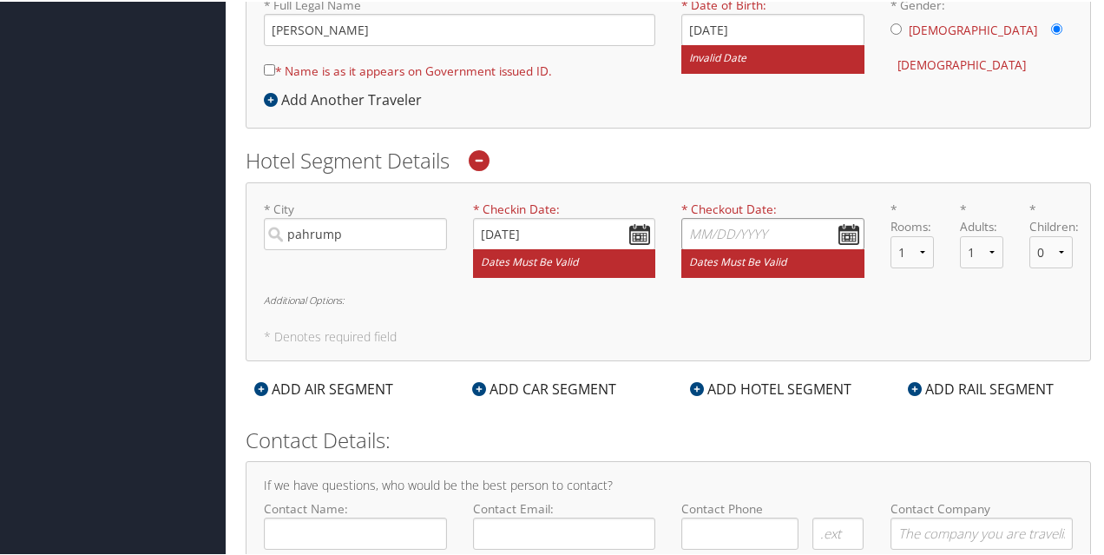
click at [848, 219] on input "* Checkout Date: Dates must be valid" at bounding box center [773, 232] width 183 height 32
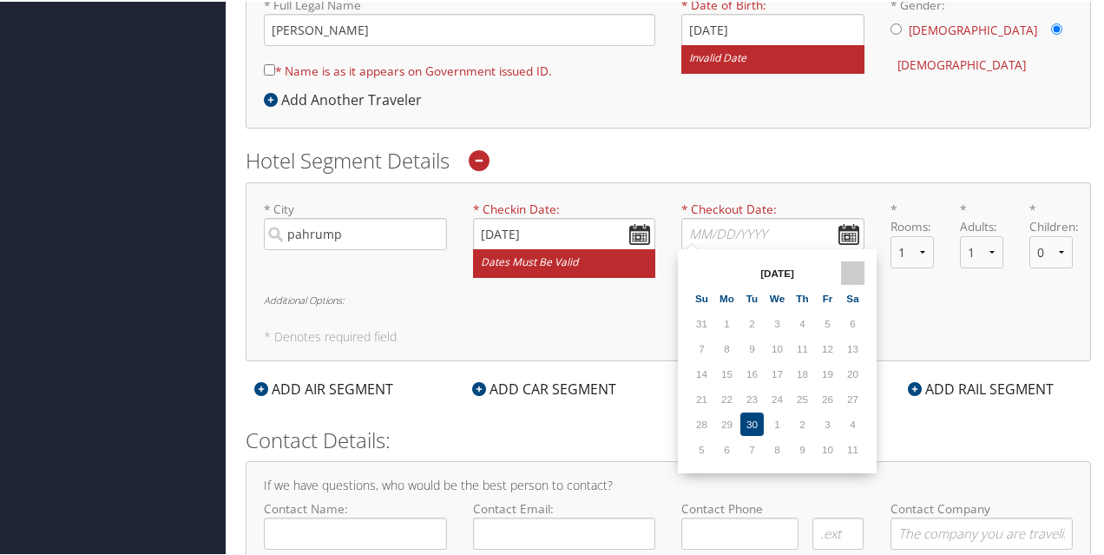
click at [849, 274] on th at bounding box center [852, 271] width 23 height 23
click at [787, 360] on td "15" at bounding box center [777, 371] width 23 height 23
type input "10/15/2025"
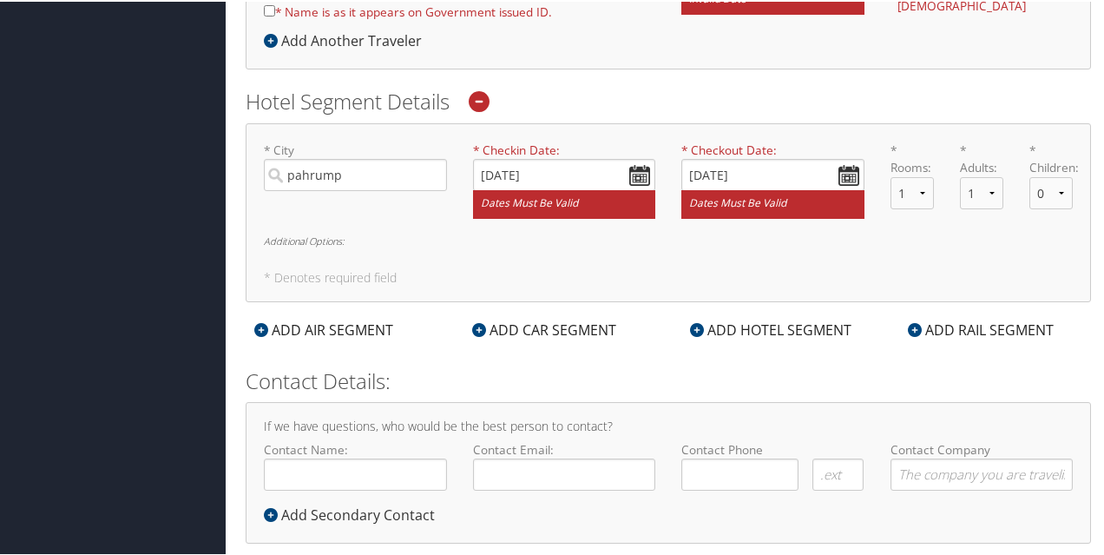
scroll to position [564, 0]
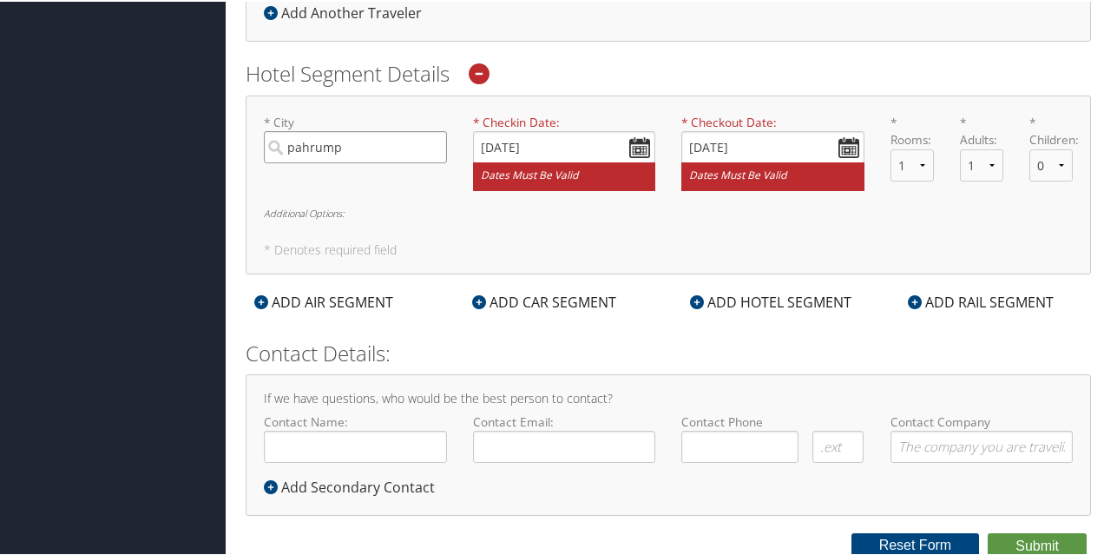
click at [397, 137] on input "pahrump" at bounding box center [355, 145] width 183 height 32
click at [347, 146] on input "pahrump" at bounding box center [355, 145] width 183 height 32
type input "p"
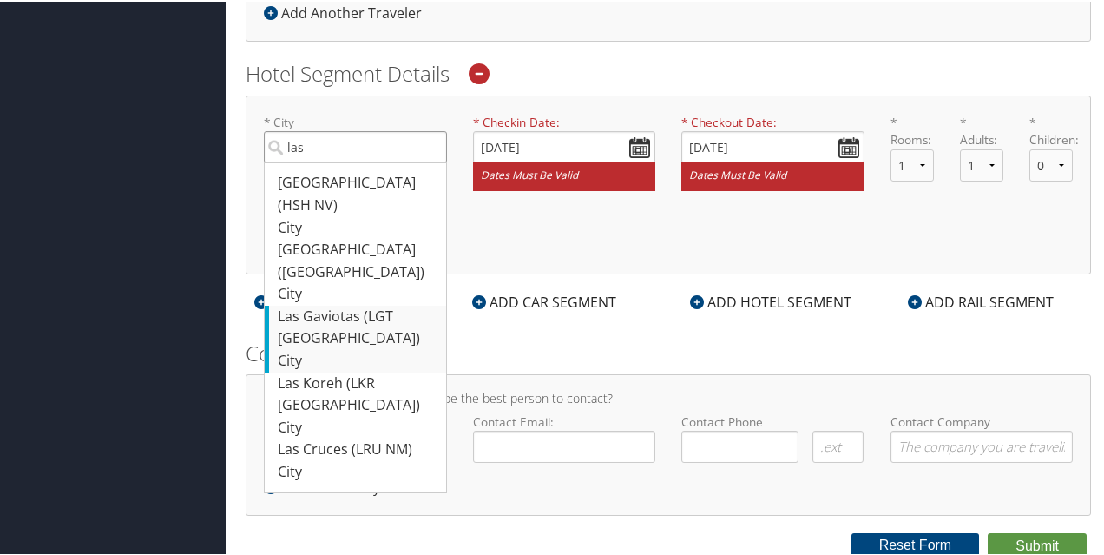
type input "las"
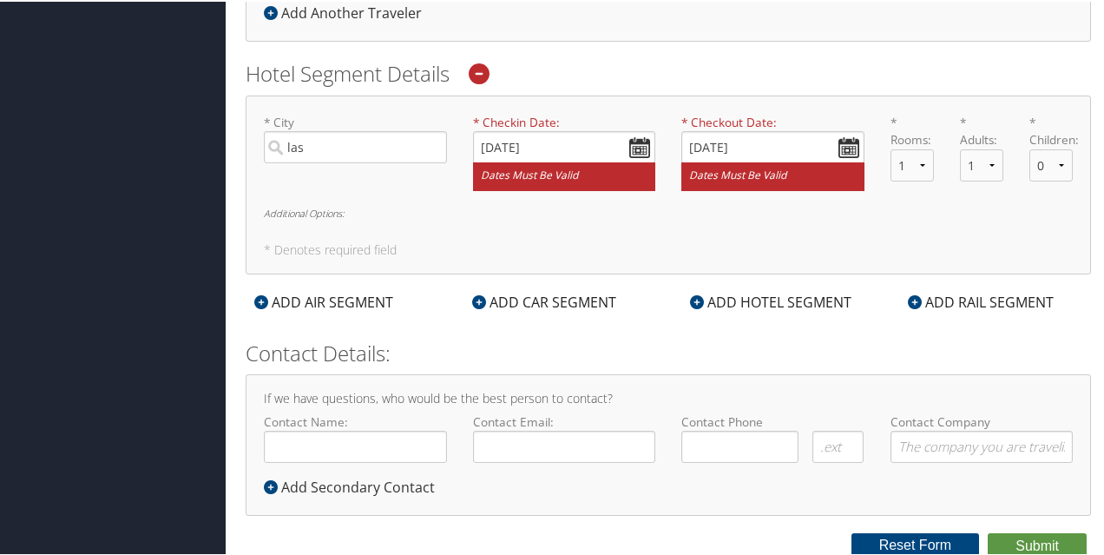
click at [578, 391] on h4 "If we have questions, who would be the best person to contact?" at bounding box center [668, 397] width 809 height 12
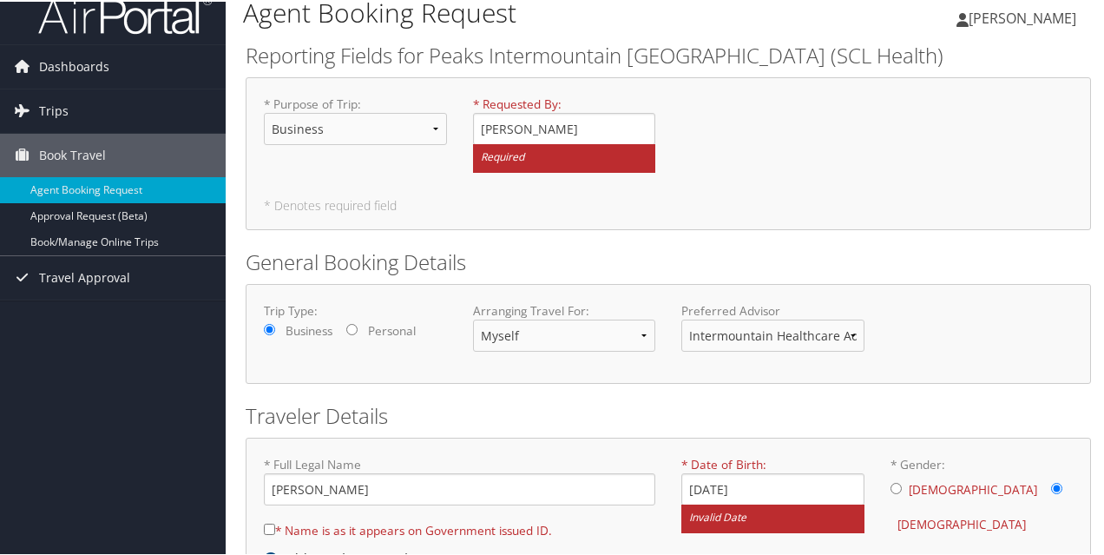
scroll to position [0, 0]
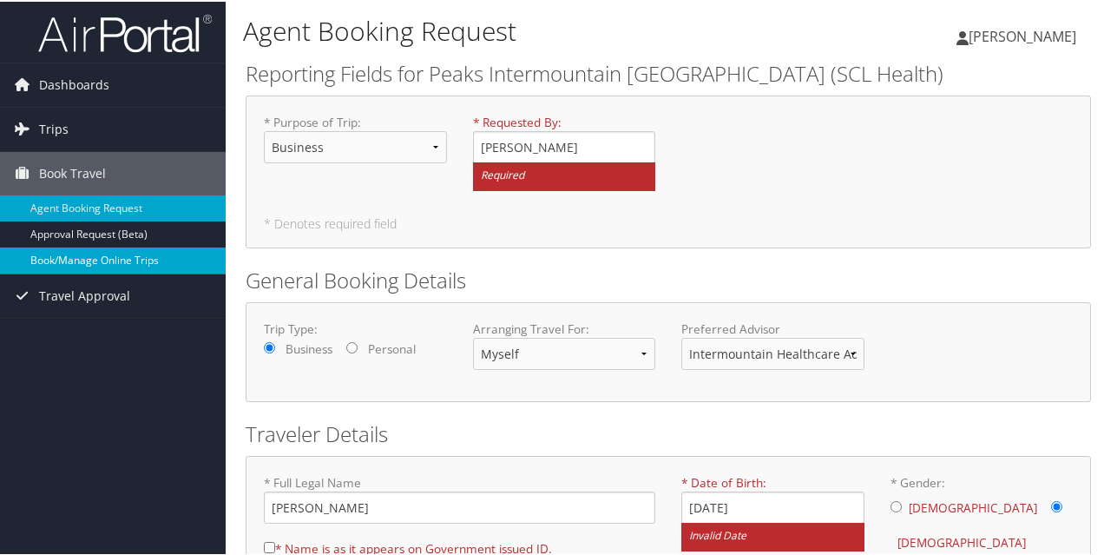
click at [147, 254] on link "Book/Manage Online Trips" at bounding box center [113, 259] width 226 height 26
click at [151, 284] on link "Travel Approval" at bounding box center [113, 294] width 226 height 43
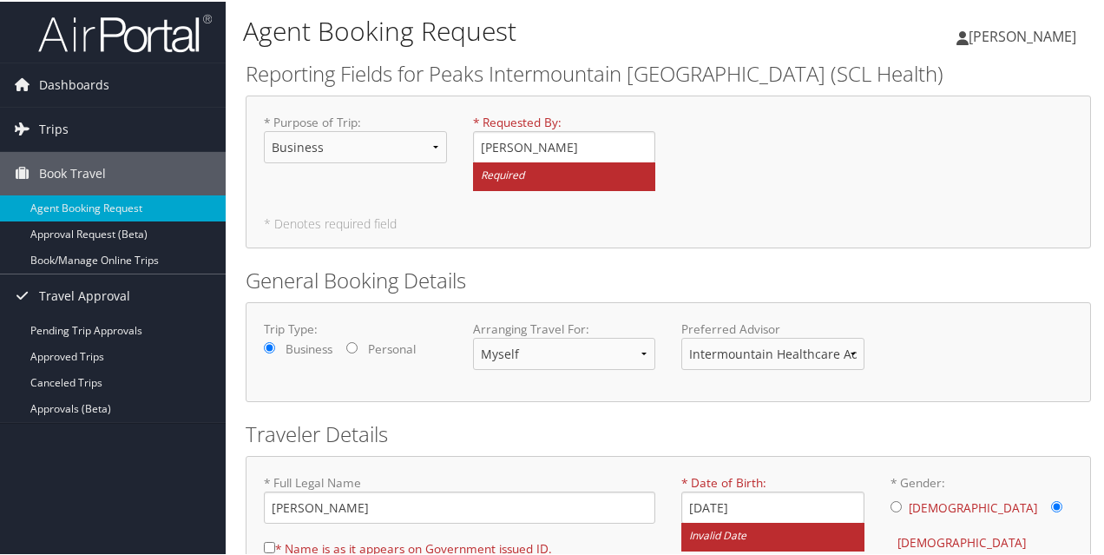
click at [647, 230] on div "* Purpose of Trip : Select Option 3rd Party Reimbursable Business CME Conf or E…" at bounding box center [669, 170] width 846 height 153
click at [557, 176] on small "Required" at bounding box center [564, 175] width 183 height 29
click at [557, 161] on input "[PERSON_NAME]" at bounding box center [564, 145] width 183 height 32
click at [569, 151] on input "[PERSON_NAME]" at bounding box center [564, 145] width 183 height 32
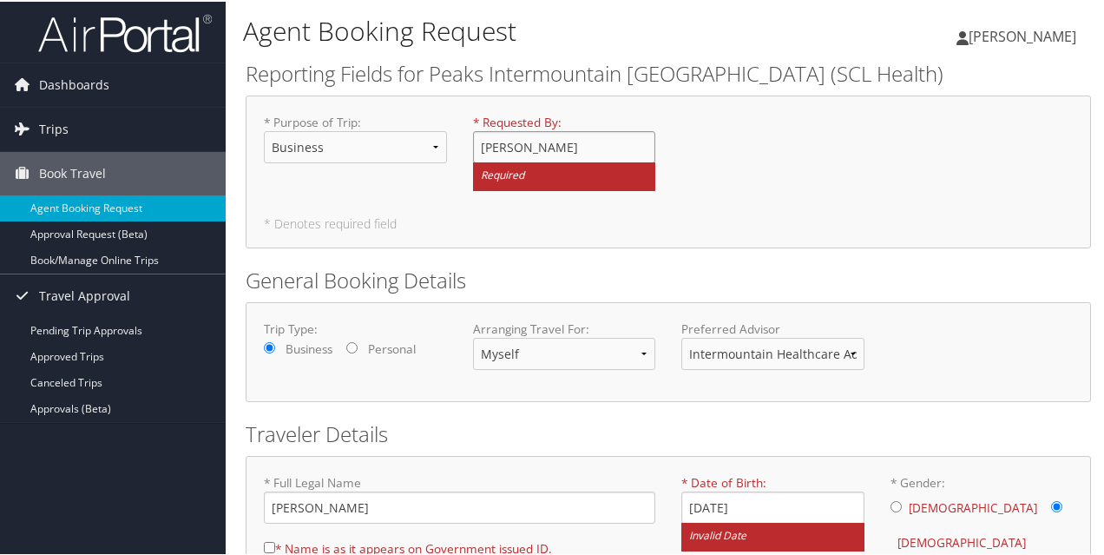
click at [569, 151] on input "[PERSON_NAME]" at bounding box center [564, 145] width 183 height 32
click at [441, 135] on select "Select Option 3rd Party Reimbursable Business CME Conf or Education Groups Pers…" at bounding box center [355, 145] width 183 height 32
click at [102, 79] on span "Dashboards" at bounding box center [74, 83] width 70 height 43
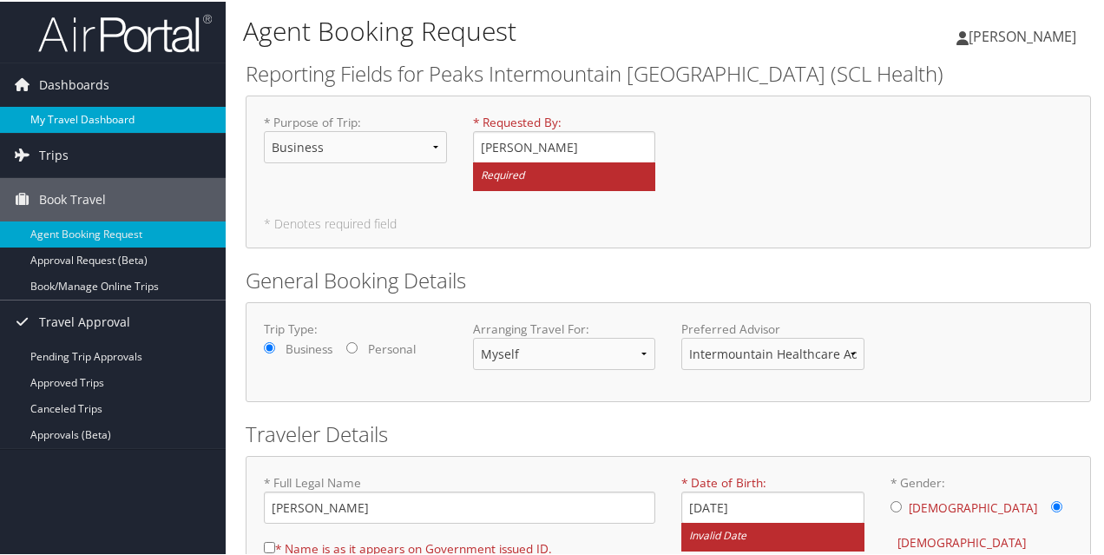
click at [109, 105] on link "My Travel Dashboard" at bounding box center [113, 118] width 226 height 26
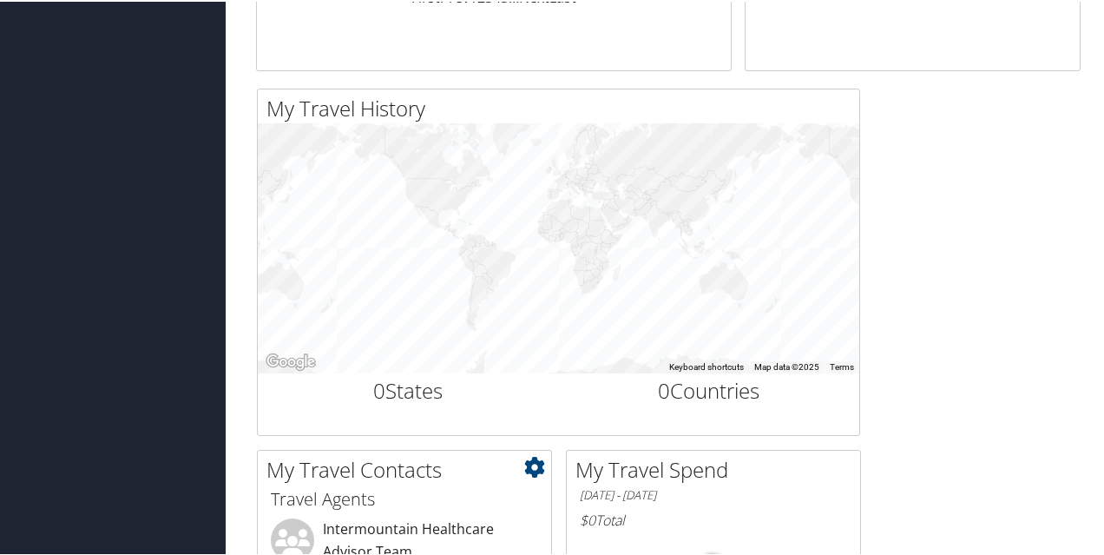
scroll to position [440, 0]
